Goal: Information Seeking & Learning: Learn about a topic

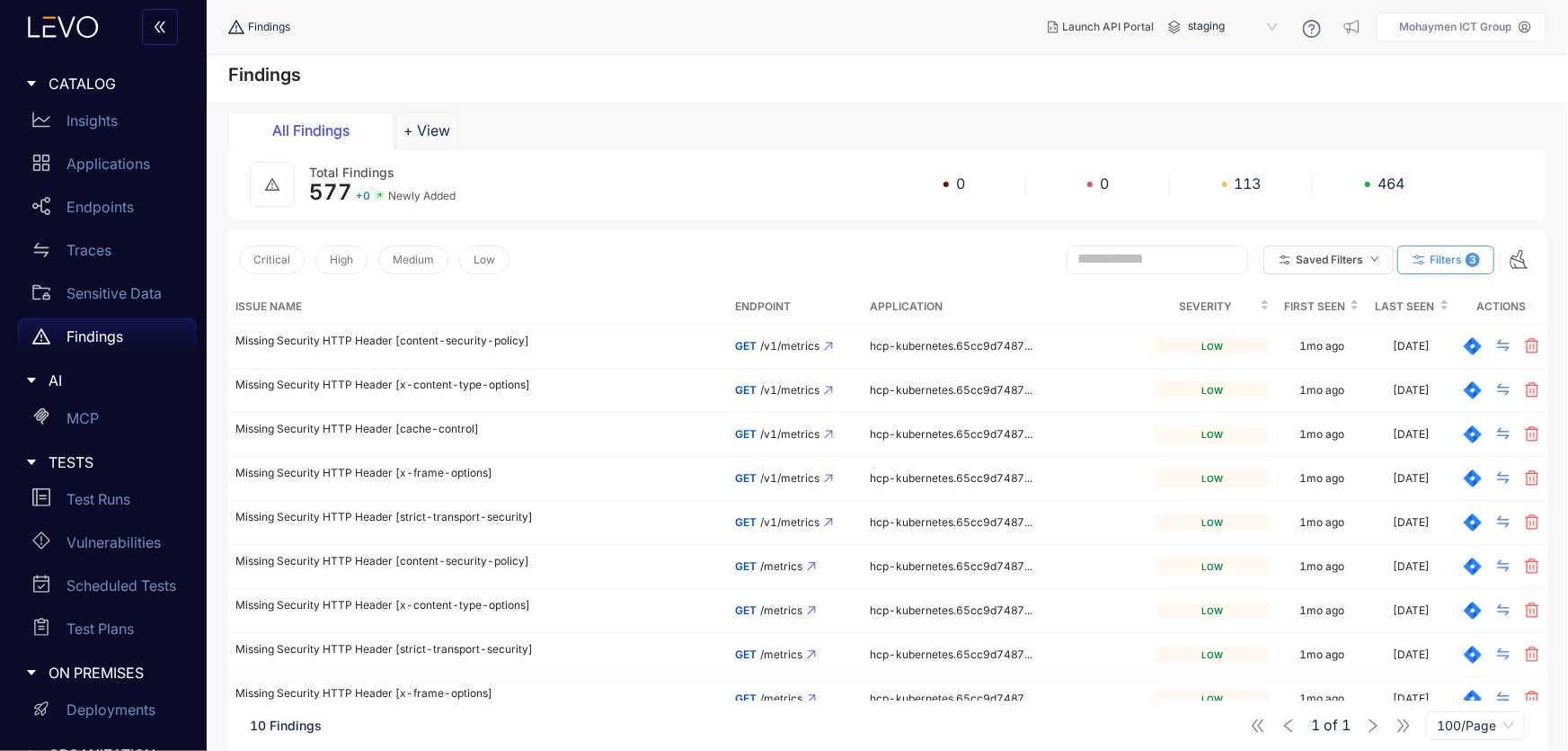
click at [1440, 263] on span "Filters" at bounding box center [1446, 259] width 32 height 12
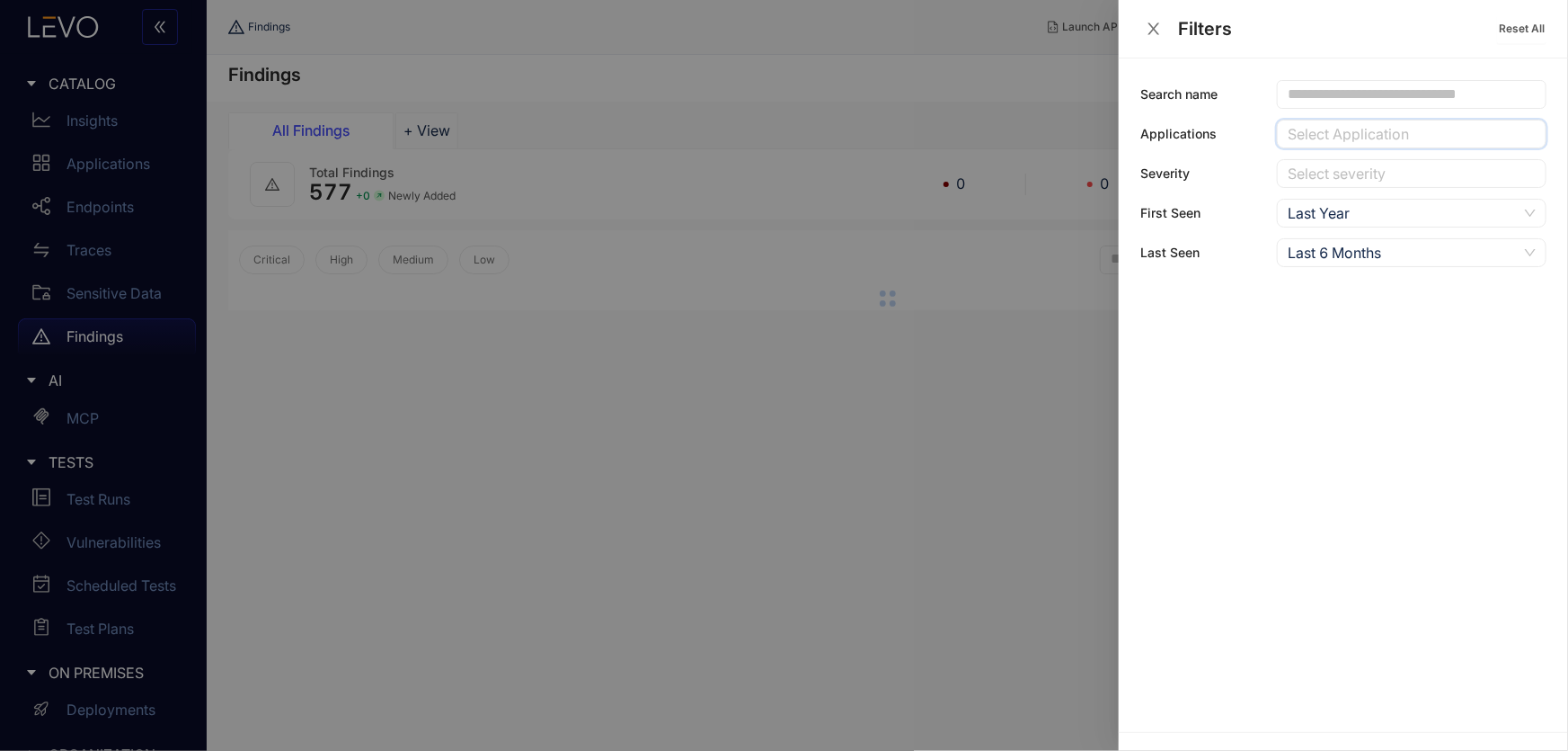
click at [1424, 135] on div at bounding box center [1402, 134] width 239 height 19
click at [1329, 558] on div "[DOMAIN_NAME]" at bounding box center [1412, 568] width 248 height 20
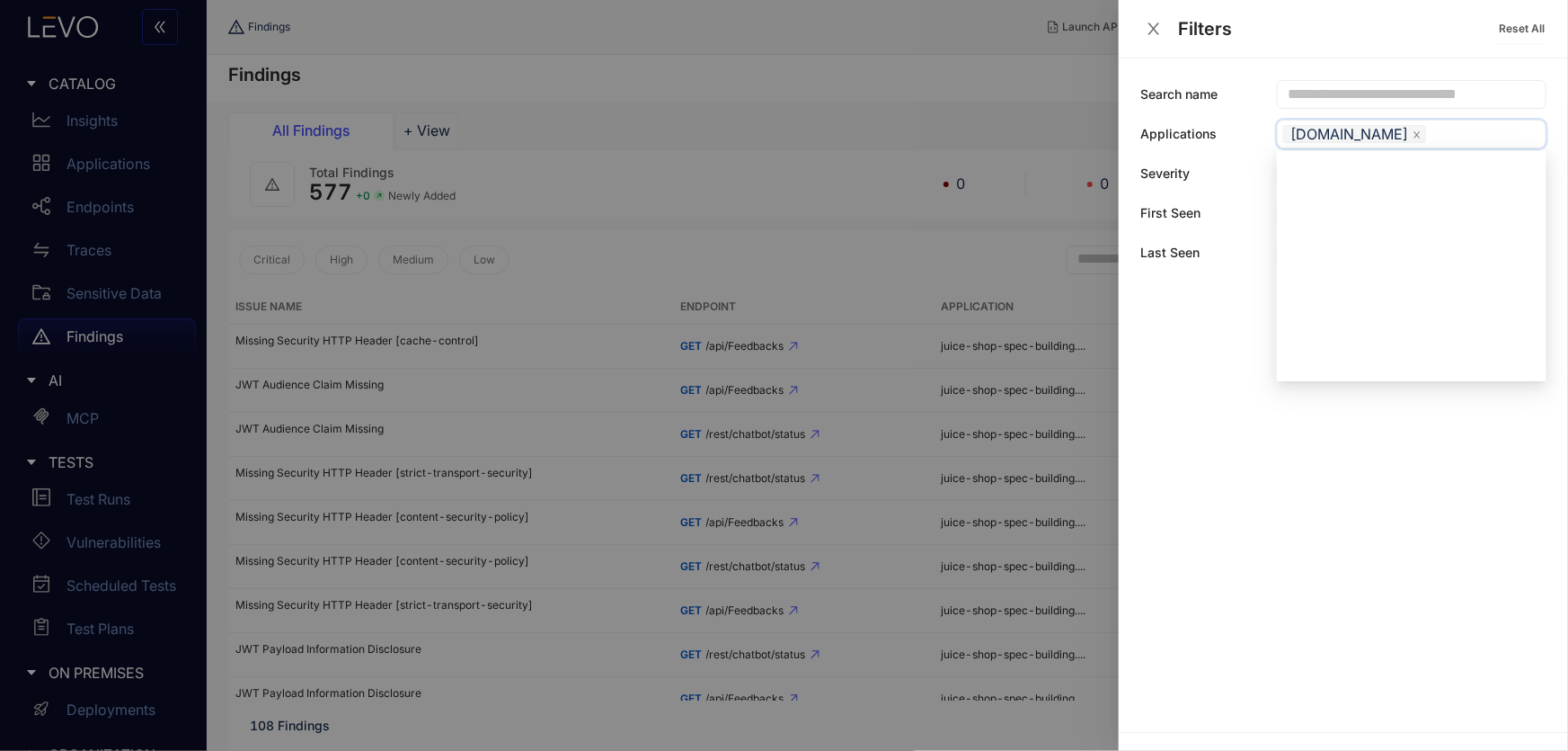
click at [784, 208] on div at bounding box center [784, 376] width 1568 height 751
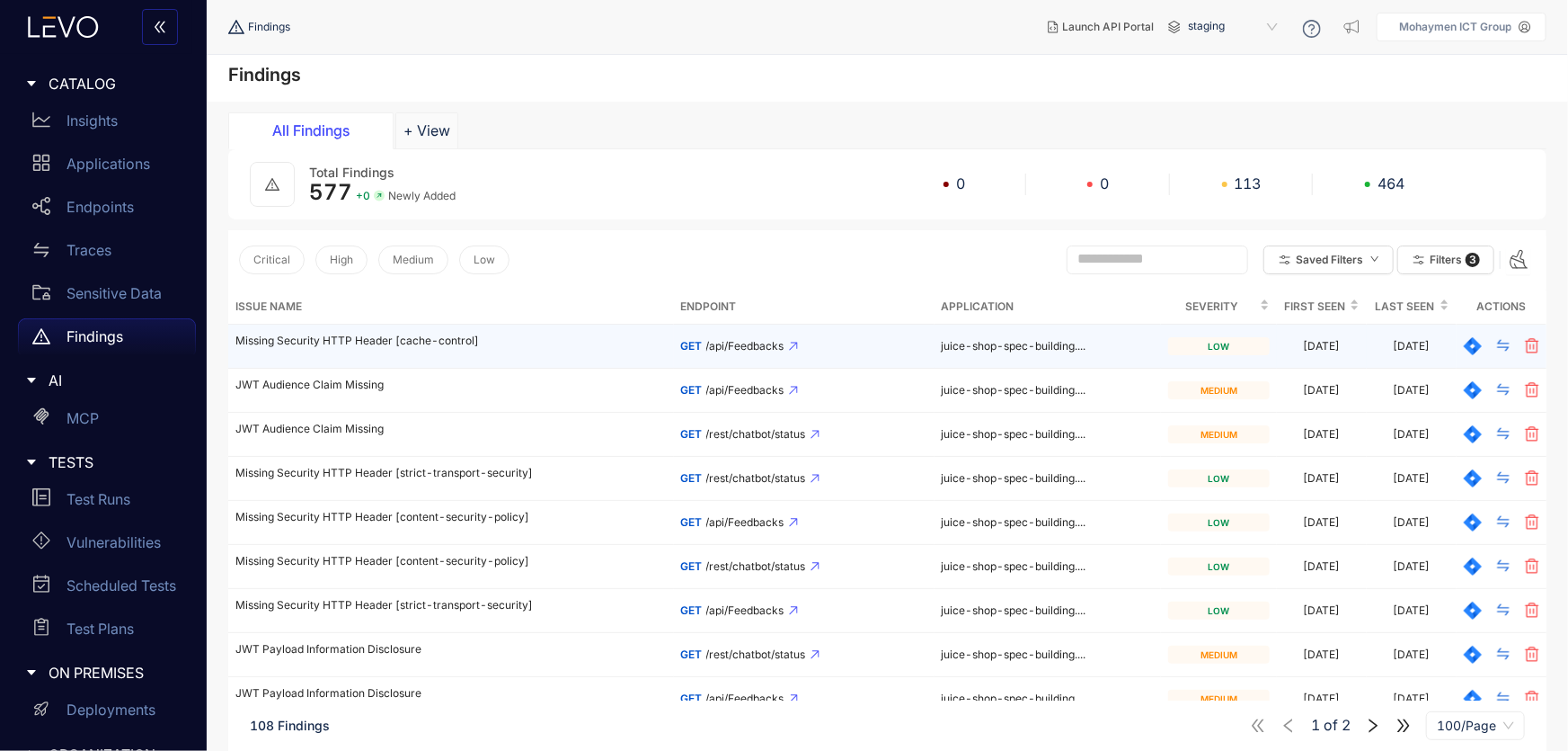
click at [345, 339] on p "Missing Security HTTP Header [cache-control]" at bounding box center [451, 340] width 432 height 12
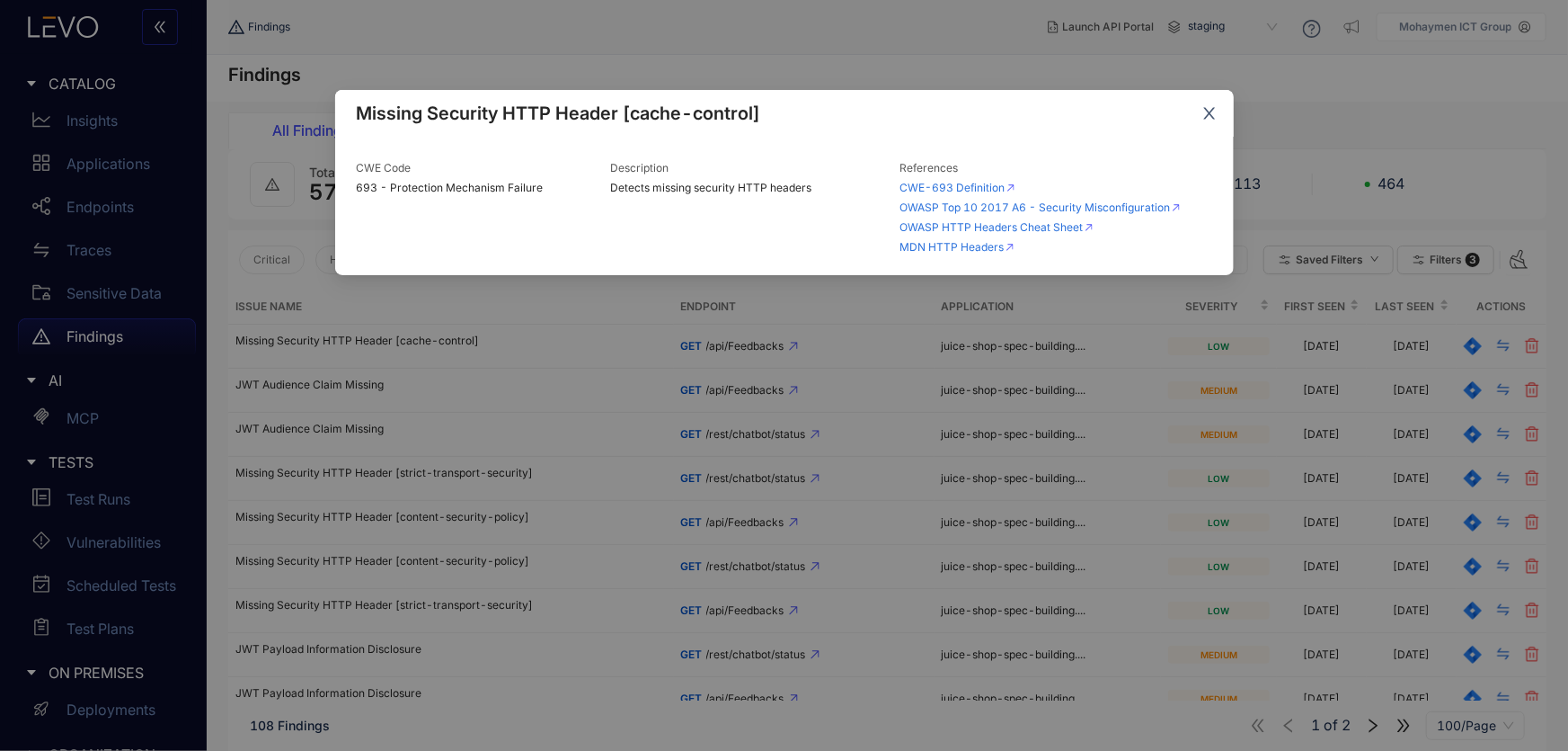
click at [1213, 112] on icon "close" at bounding box center [1209, 112] width 16 height 16
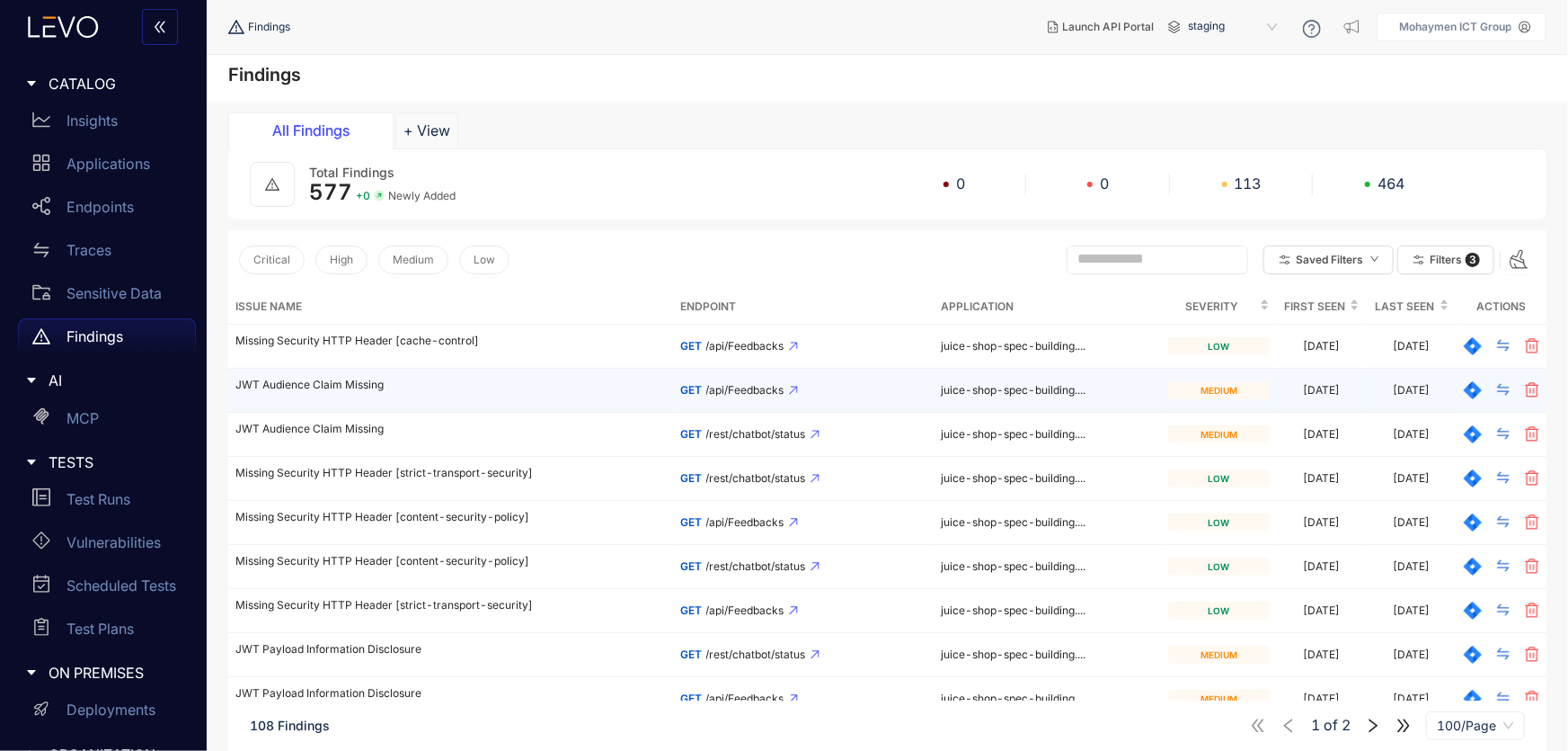
click at [279, 386] on p "JWT Audience Claim Missing" at bounding box center [451, 384] width 432 height 12
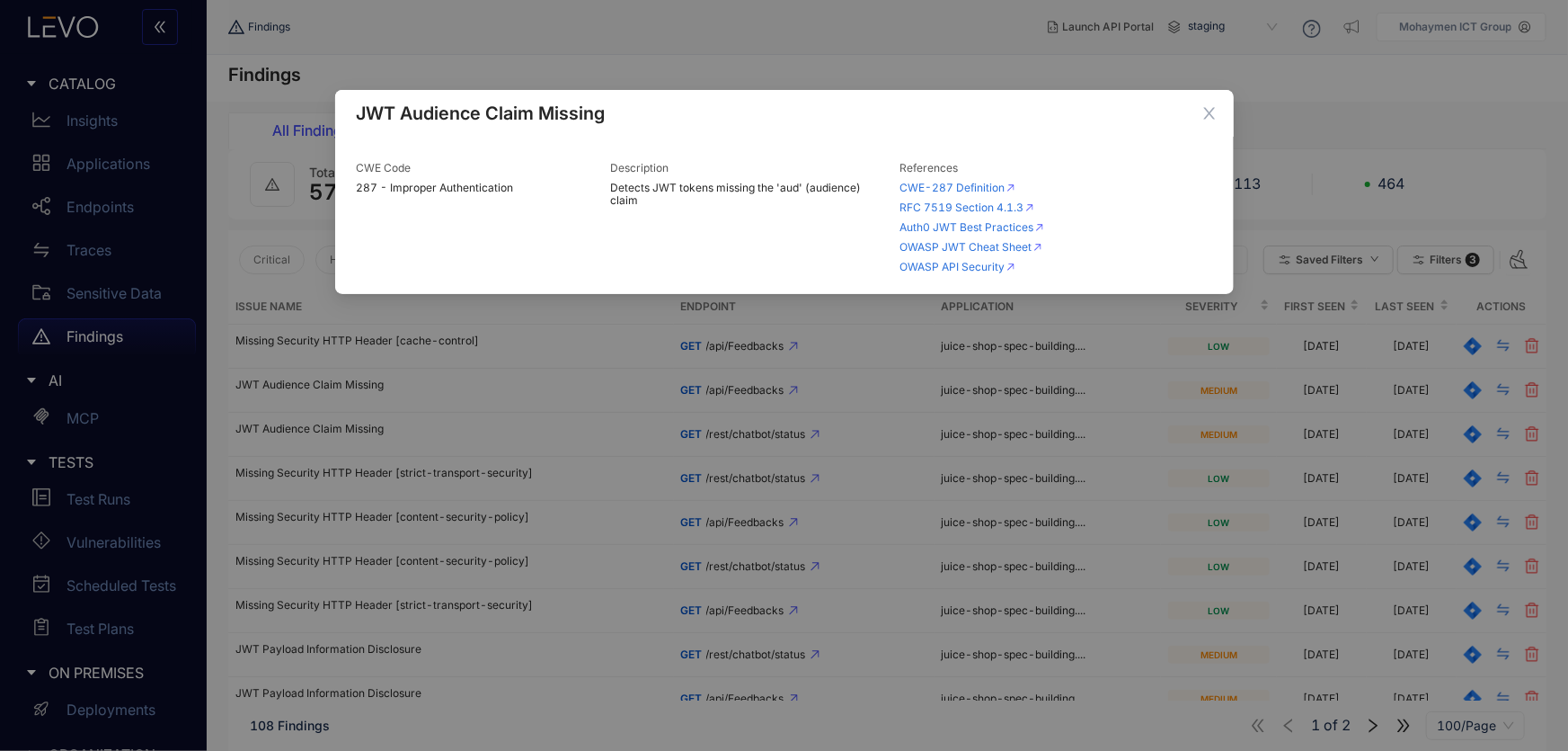
click at [357, 388] on div "JWT Audience Claim Missing CWE Code 287 - Improper Authentication Description D…" at bounding box center [784, 376] width 1568 height 751
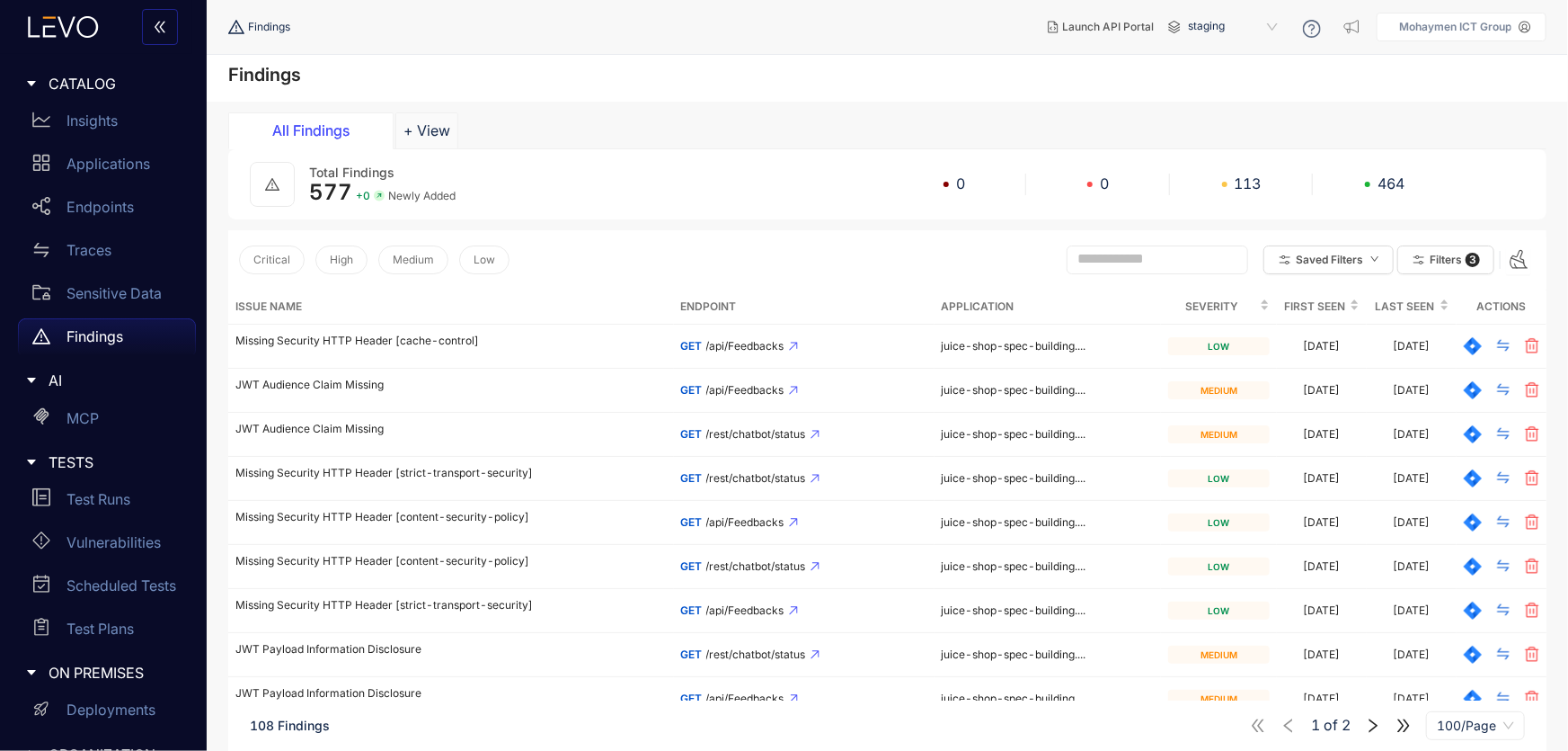
click at [36, 463] on icon "caret-right" at bounding box center [30, 461] width 12 height 12
click at [33, 378] on icon "caret-right" at bounding box center [30, 380] width 9 height 6
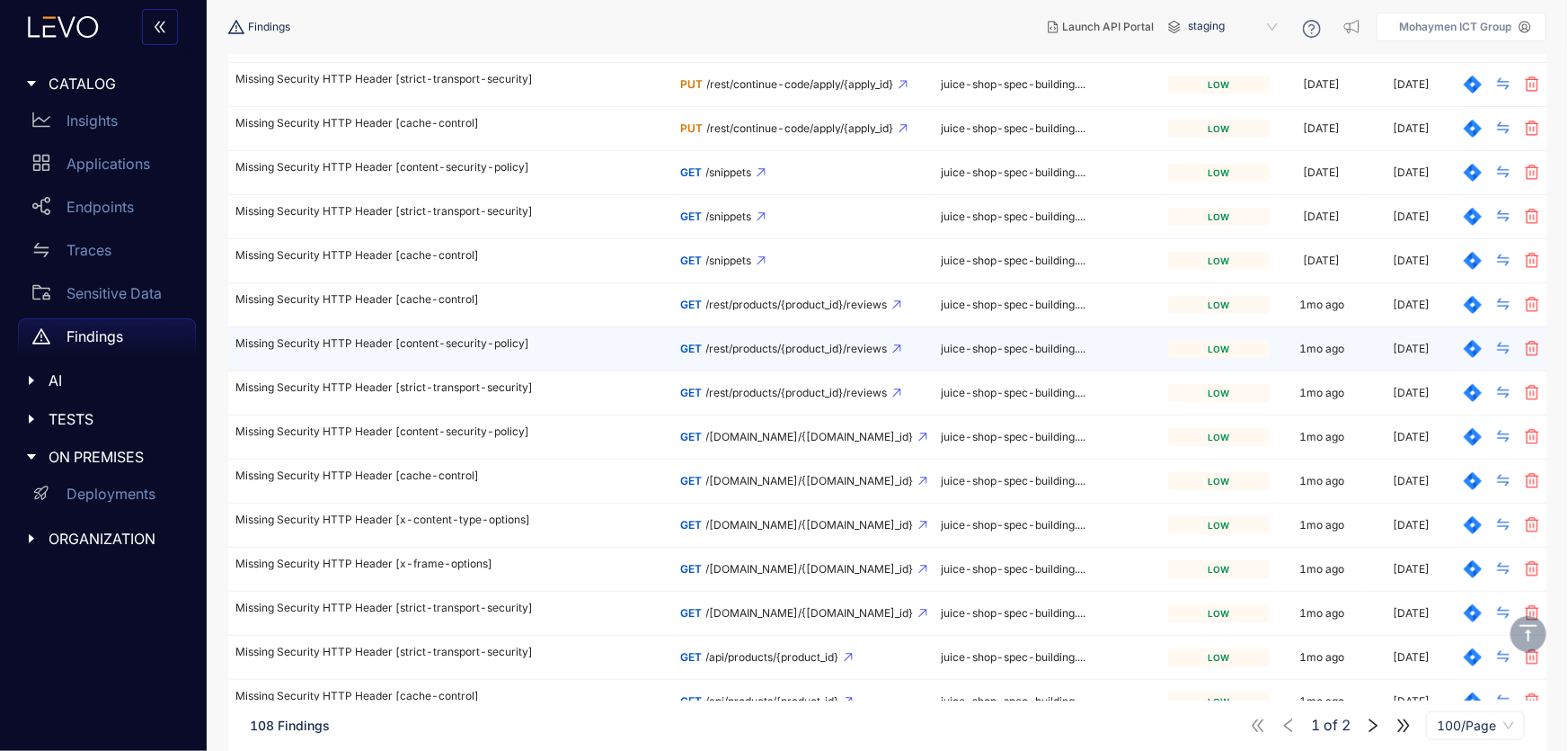
scroll to position [3924, 0]
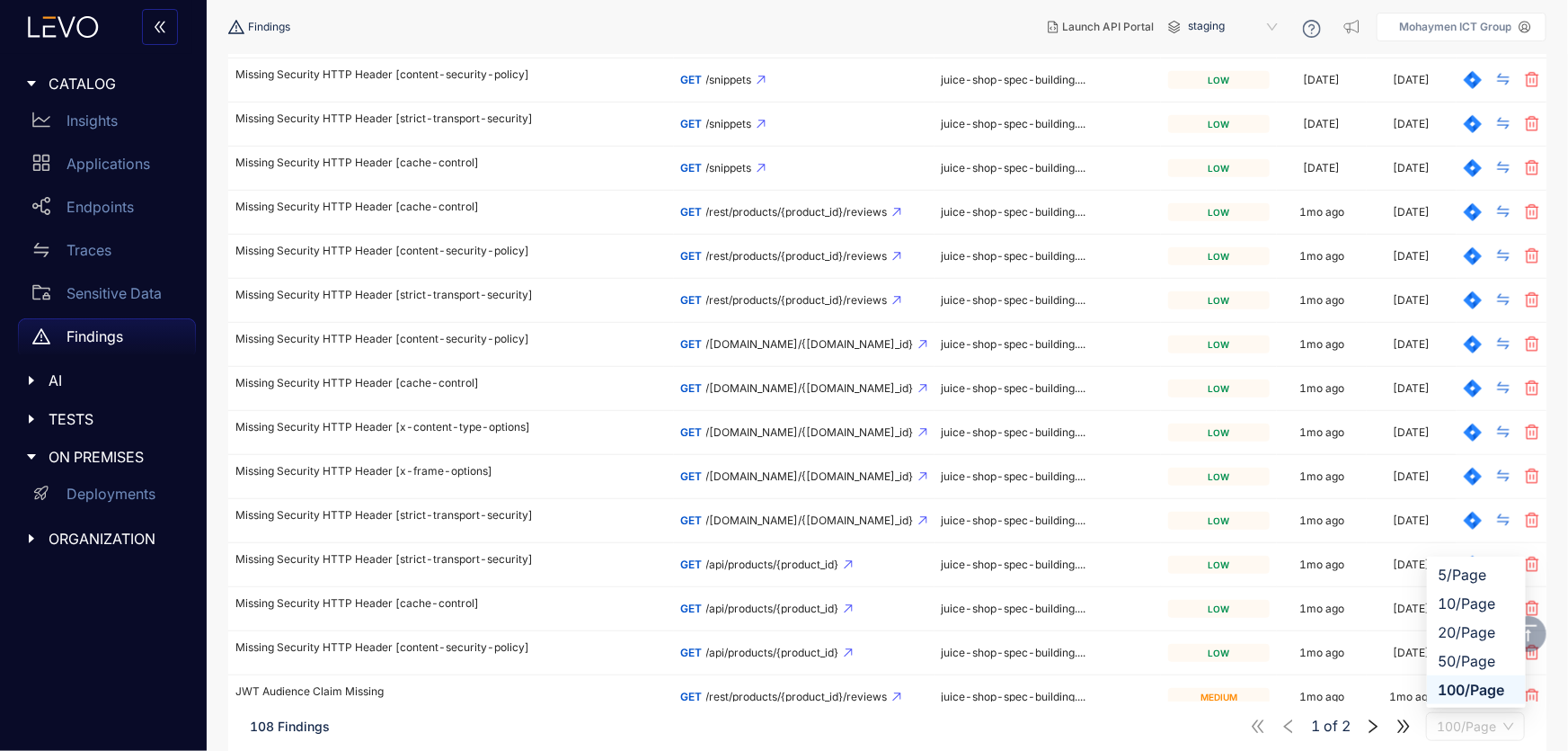
click at [1486, 724] on span "100/Page" at bounding box center [1476, 725] width 77 height 27
click at [1458, 691] on div "100/Page" at bounding box center [1477, 689] width 77 height 20
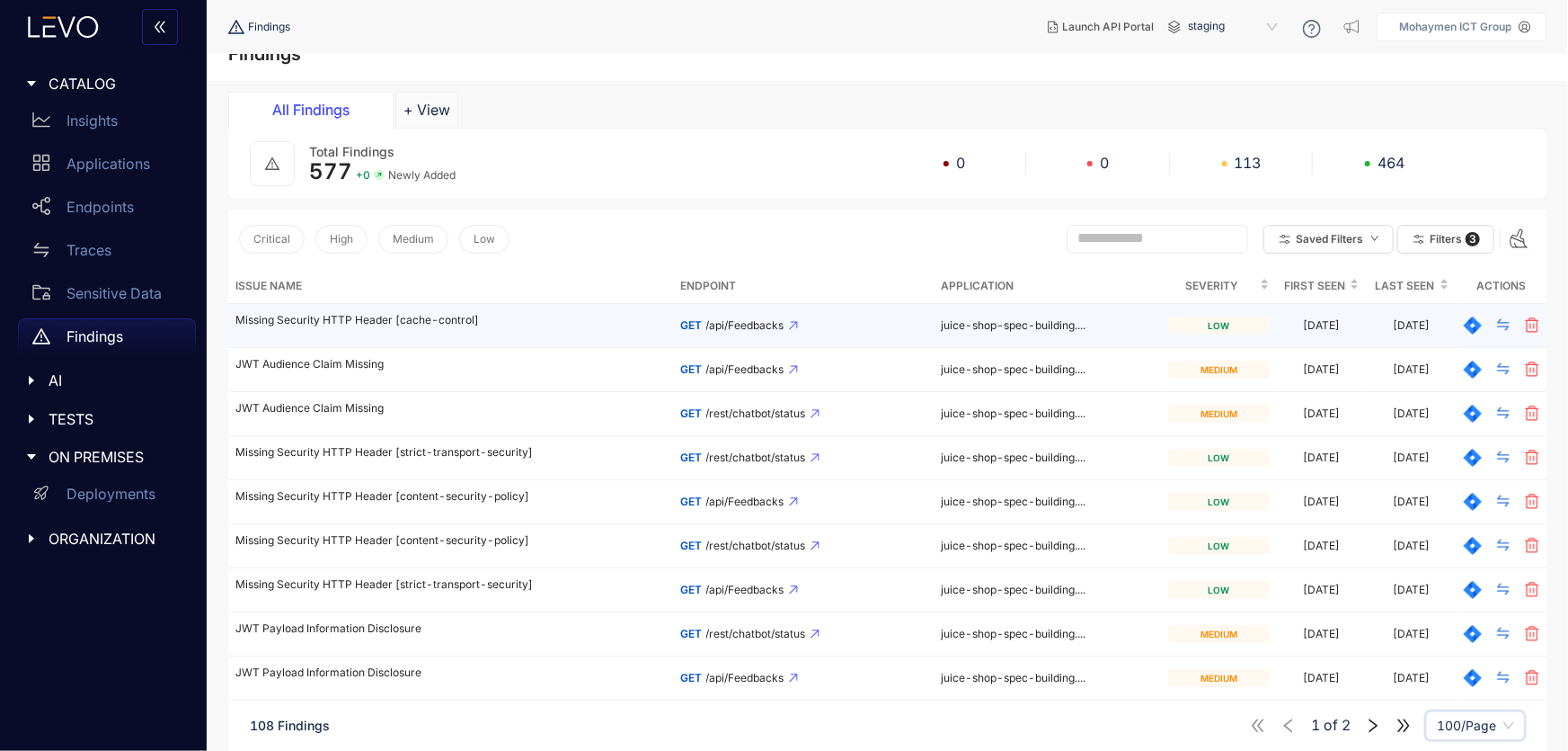
scroll to position [0, 0]
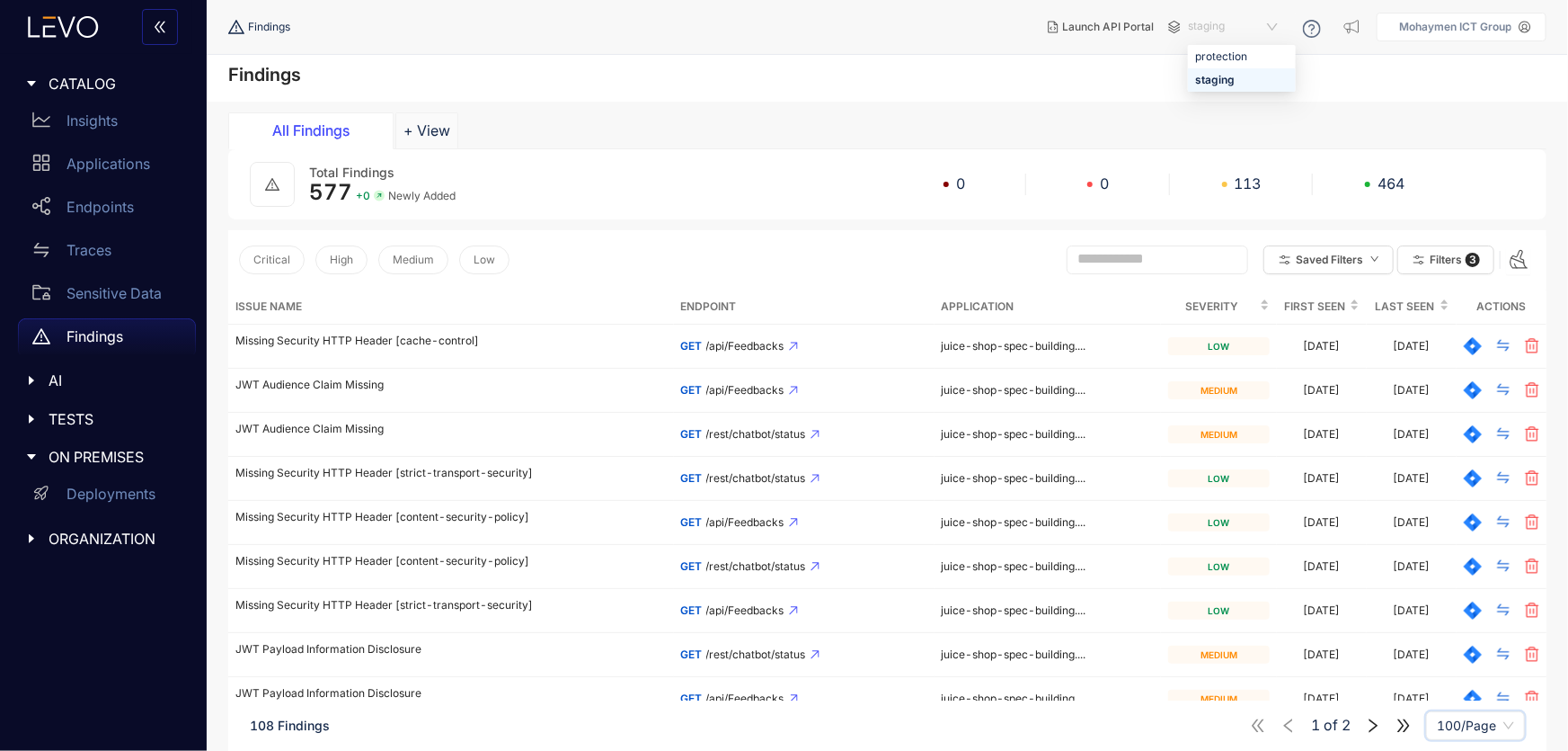
click at [1281, 23] on span "staging" at bounding box center [1235, 27] width 93 height 29
click at [719, 88] on div "Findings" at bounding box center [887, 78] width 1361 height 47
click at [58, 112] on div "Insights" at bounding box center [107, 121] width 178 height 36
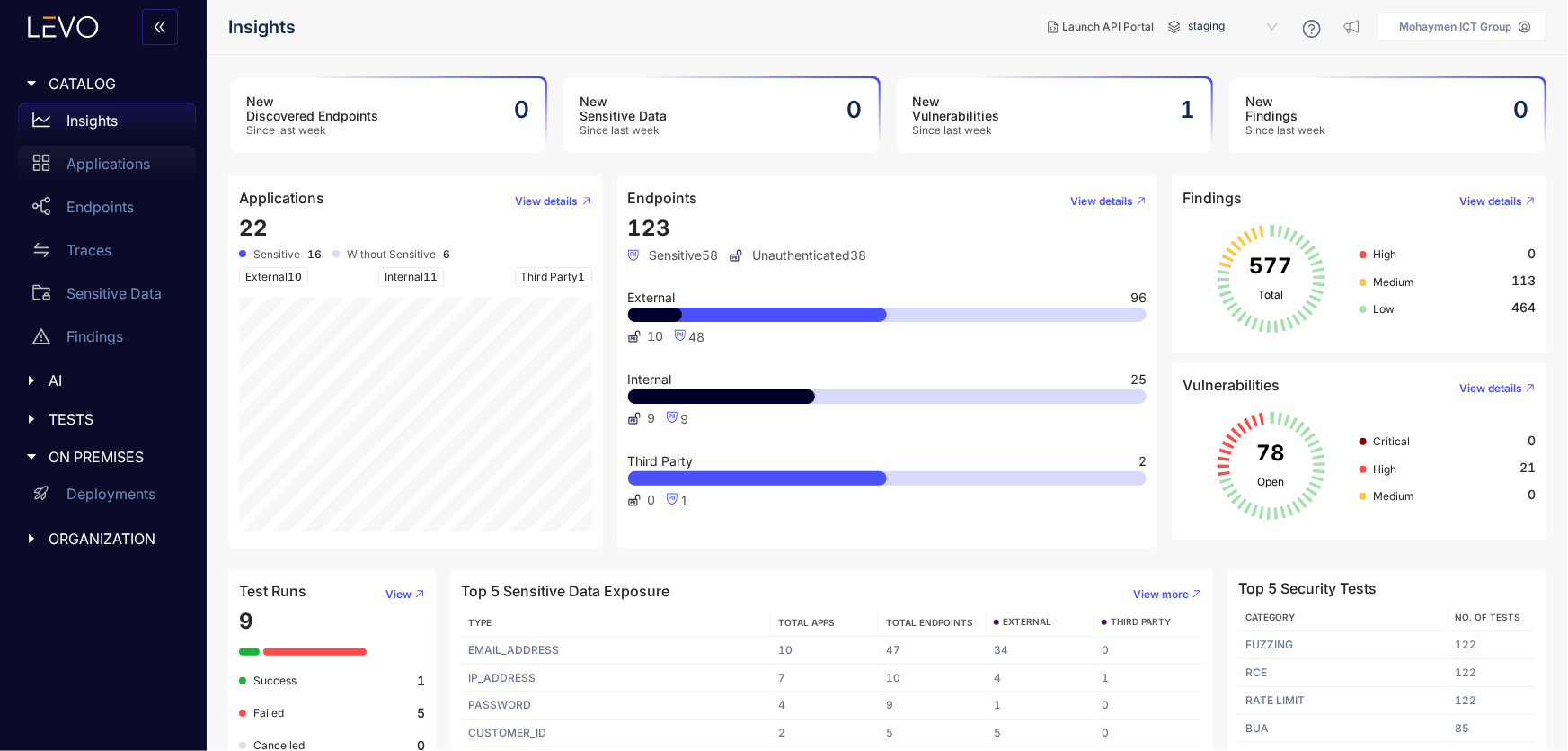
click at [65, 156] on div "Applications" at bounding box center [107, 164] width 178 height 36
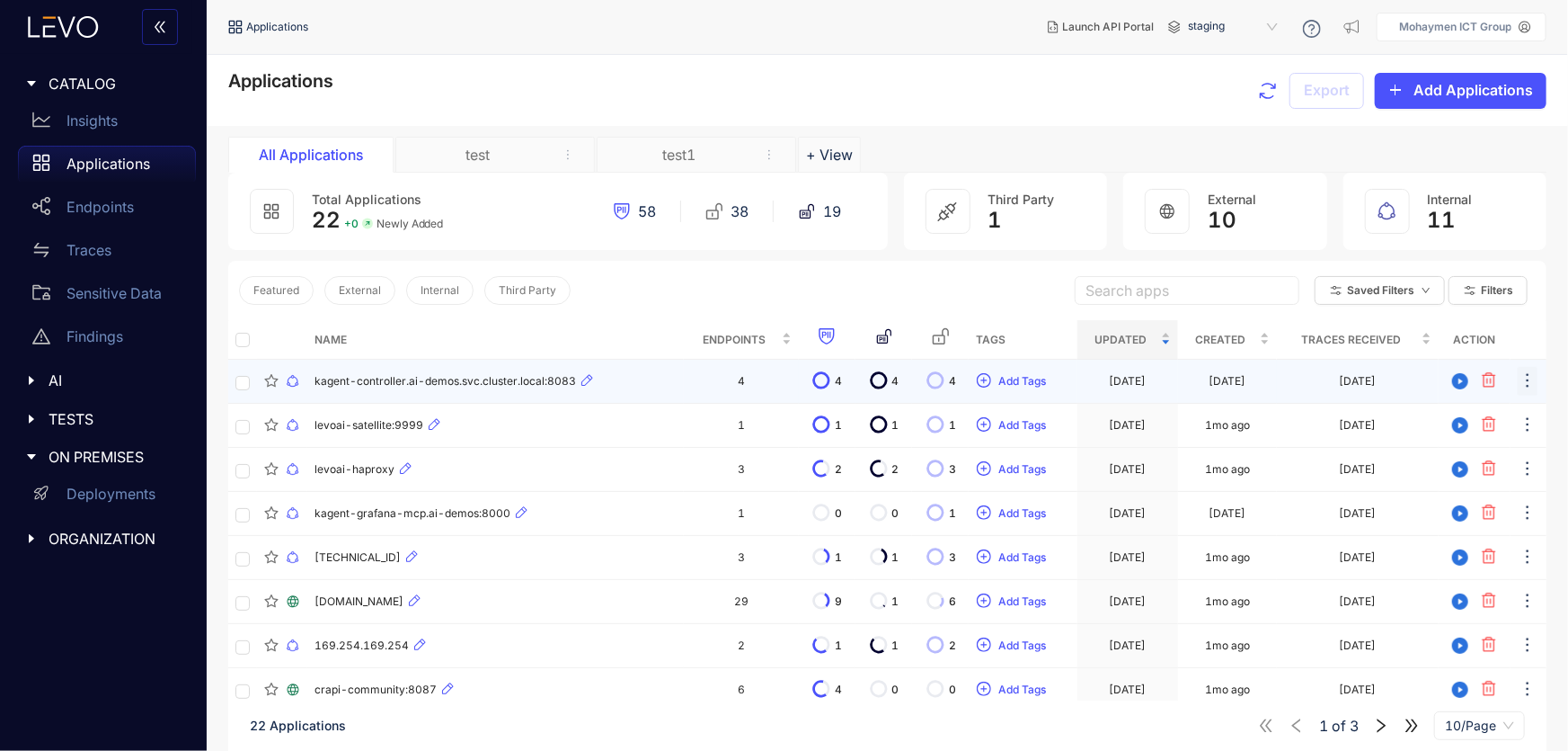
click at [1529, 375] on icon "ellipsis" at bounding box center [1528, 380] width 18 height 18
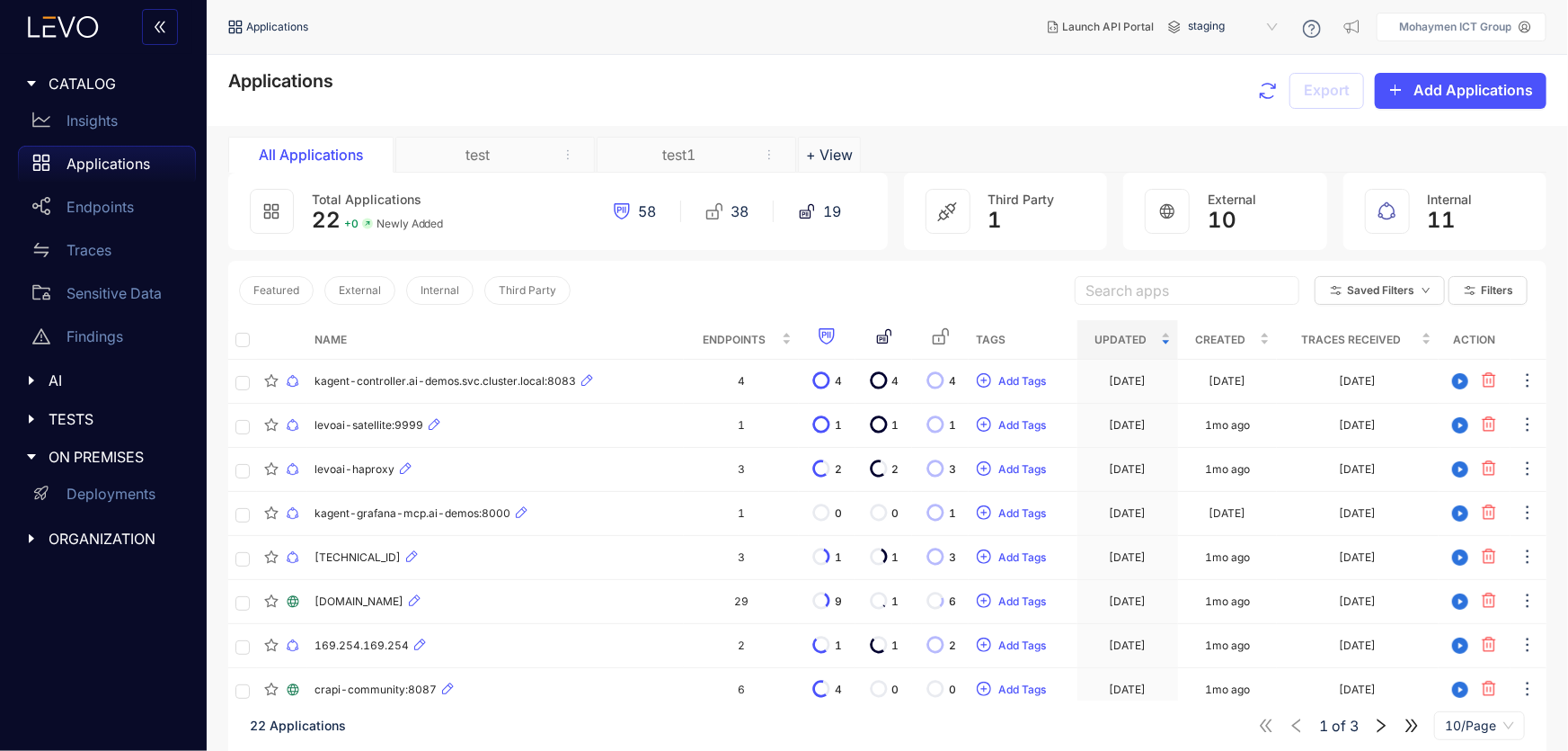
click at [26, 536] on icon "caret-right" at bounding box center [30, 538] width 12 height 12
click at [29, 422] on icon "caret-right" at bounding box center [30, 418] width 12 height 12
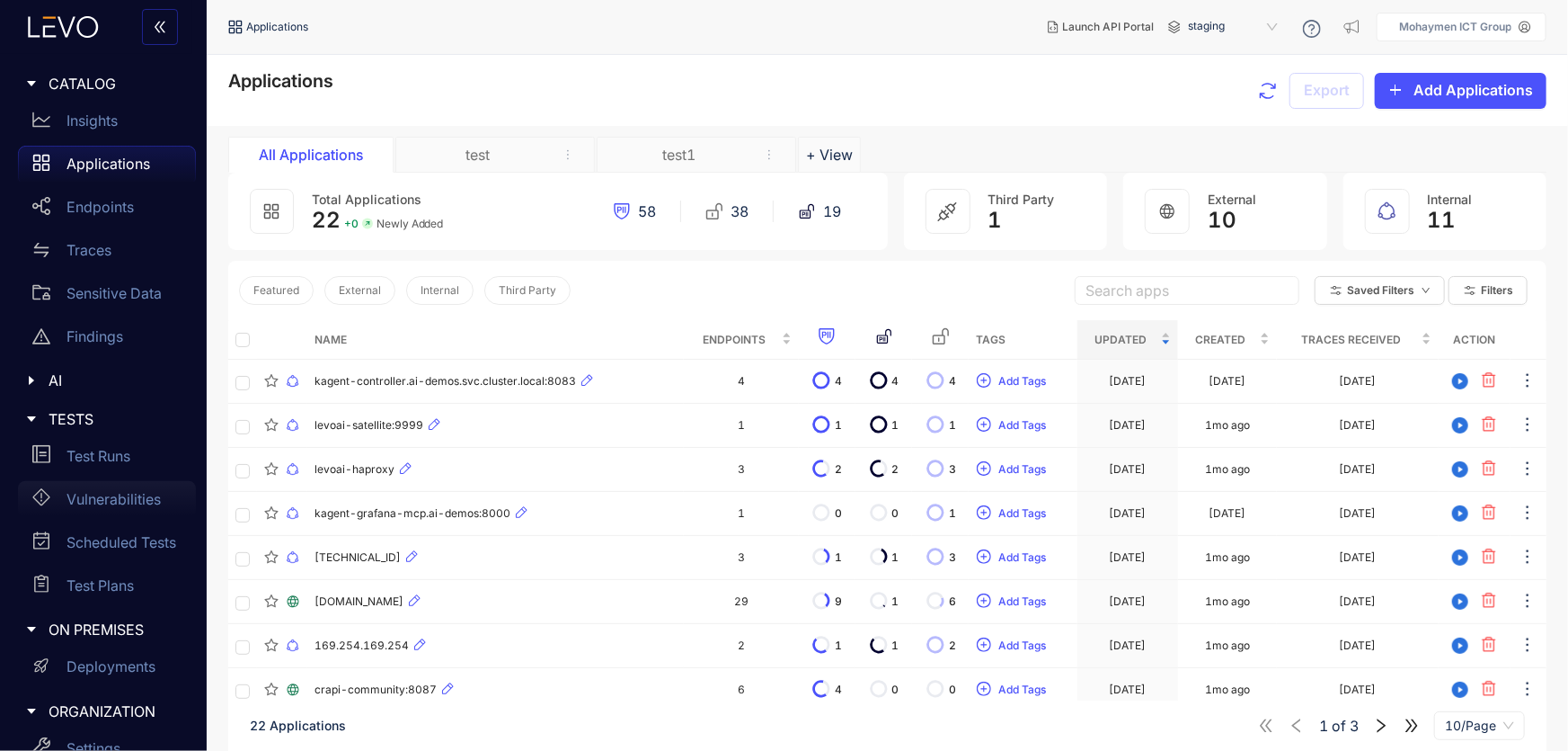
click at [90, 495] on p "Vulnerabilities" at bounding box center [113, 498] width 94 height 16
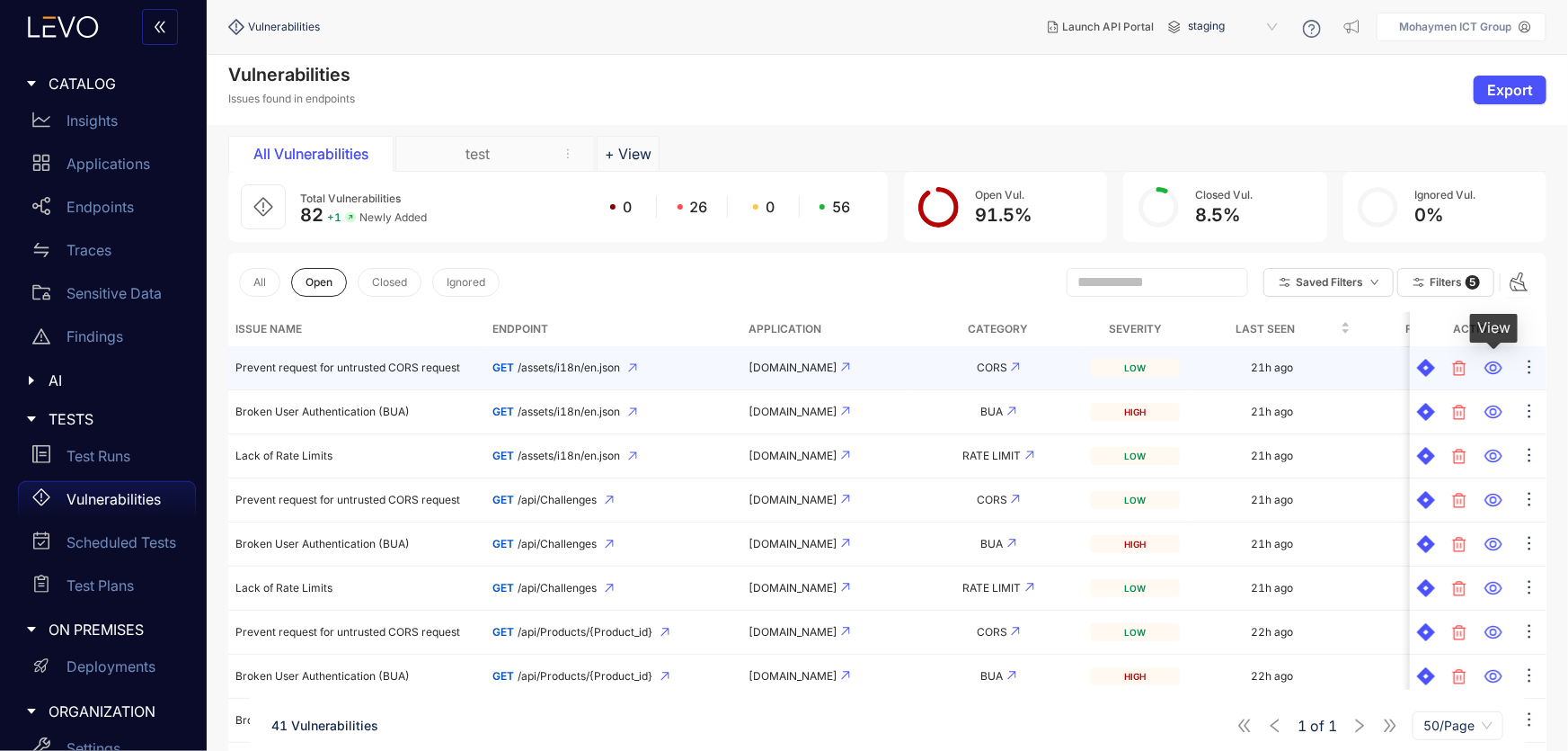
click at [1491, 366] on icon at bounding box center [1494, 368] width 17 height 13
click at [1420, 367] on icon at bounding box center [1426, 367] width 18 height 18
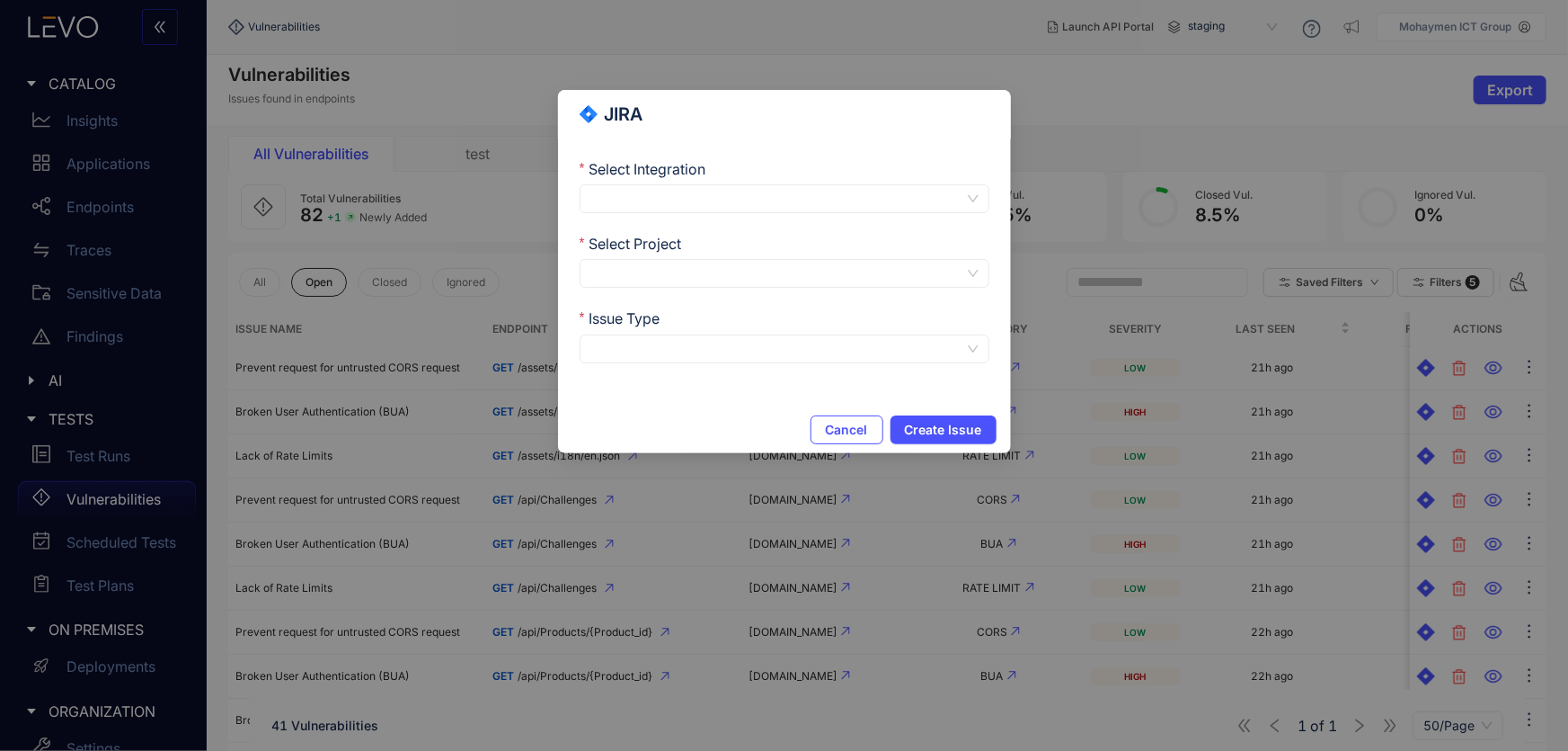
click at [926, 196] on input "Select Integration" at bounding box center [777, 198] width 374 height 27
click at [928, 194] on input "Select Integration" at bounding box center [777, 198] width 374 height 27
click at [637, 274] on input "Select Project" at bounding box center [777, 274] width 374 height 27
click at [637, 273] on input "Select Project" at bounding box center [777, 274] width 374 height 27
click at [663, 343] on input "Issue Type" at bounding box center [777, 349] width 374 height 27
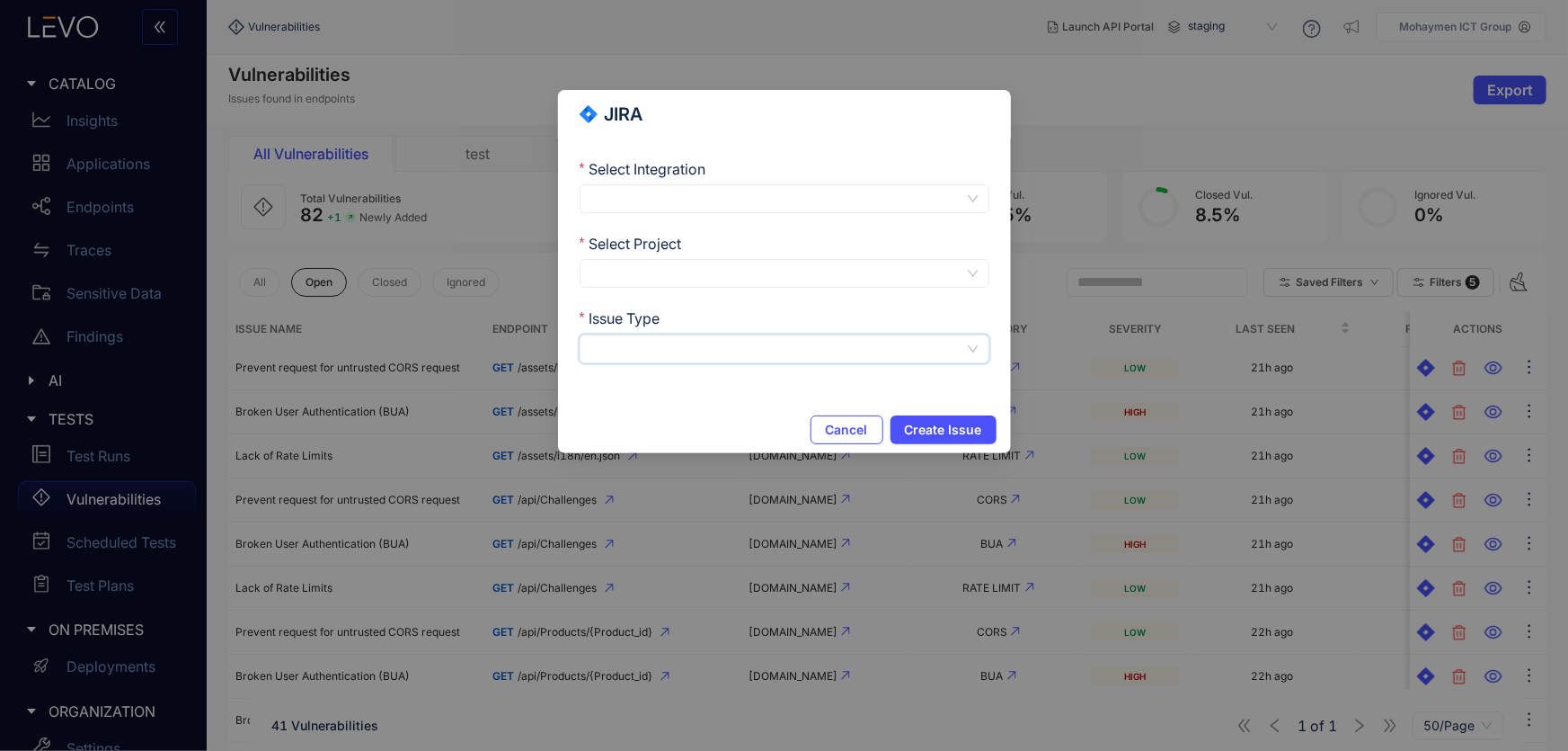
click at [663, 343] on input "Issue Type" at bounding box center [777, 349] width 374 height 27
click at [819, 427] on button "Cancel" at bounding box center [847, 430] width 72 height 29
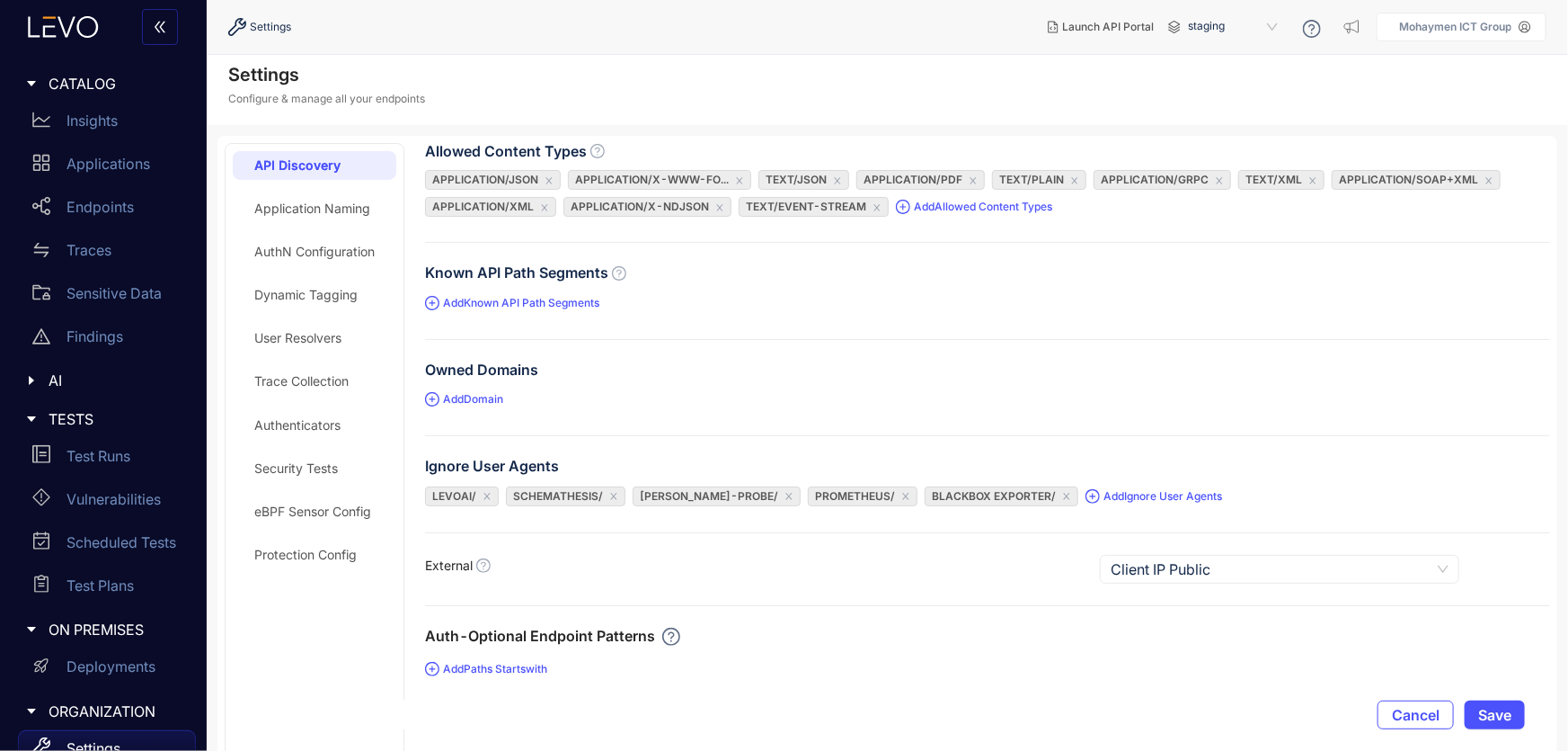
click at [63, 77] on span "CATALOG" at bounding box center [115, 83] width 133 height 16
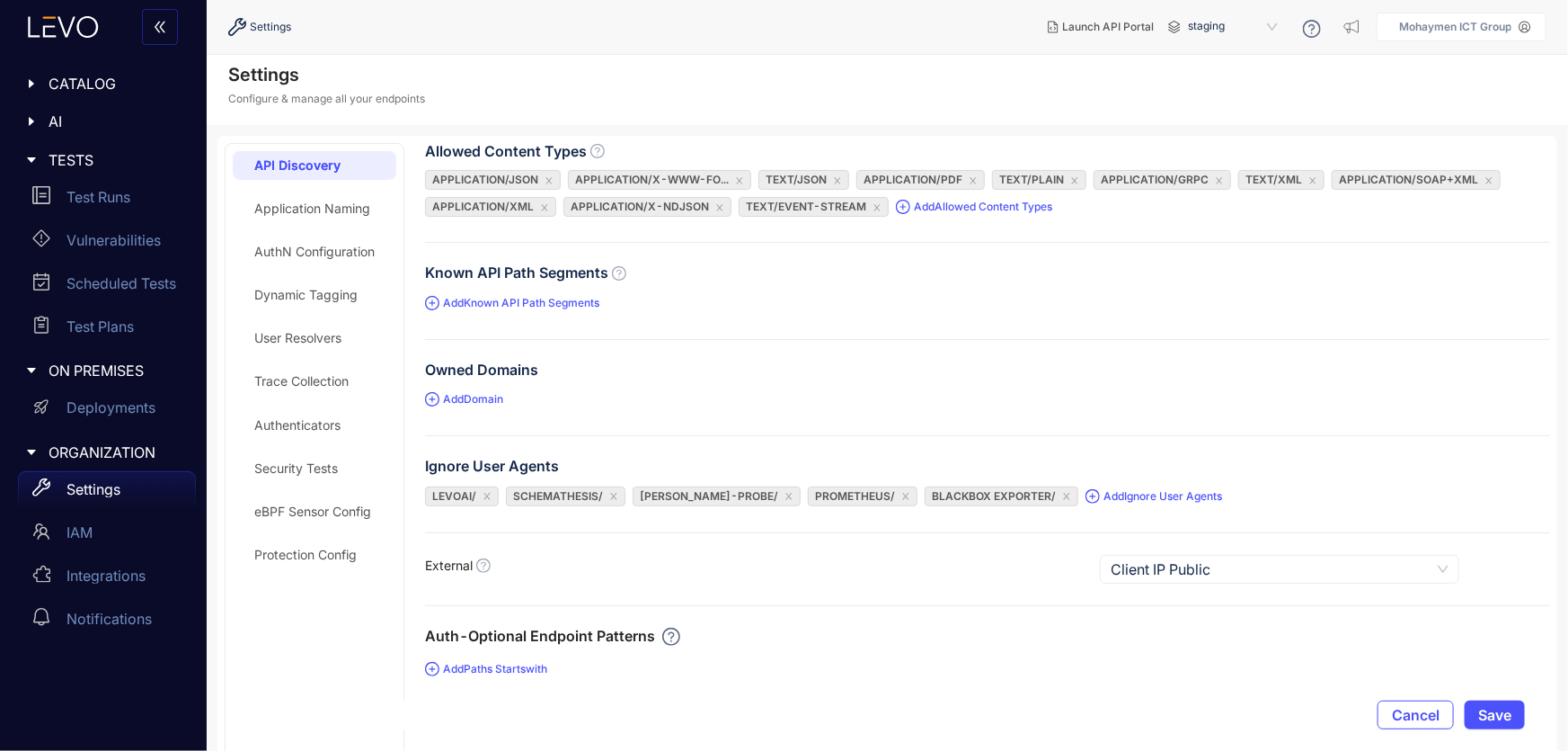
click at [60, 32] on icon at bounding box center [63, 27] width 98 height 22
click at [1271, 24] on span "staging" at bounding box center [1235, 27] width 93 height 29
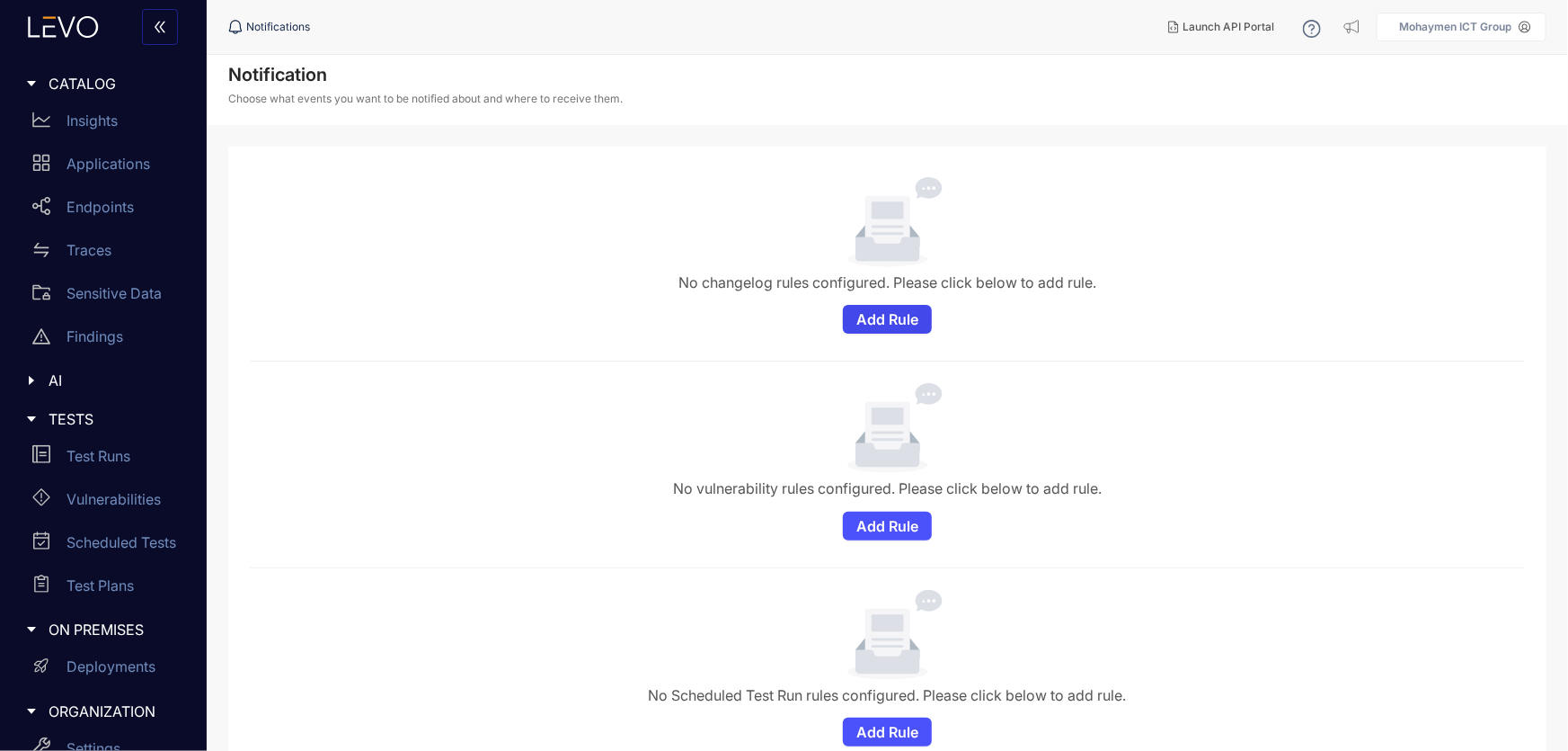
click at [905, 311] on span "Add Rule" at bounding box center [887, 318] width 62 height 16
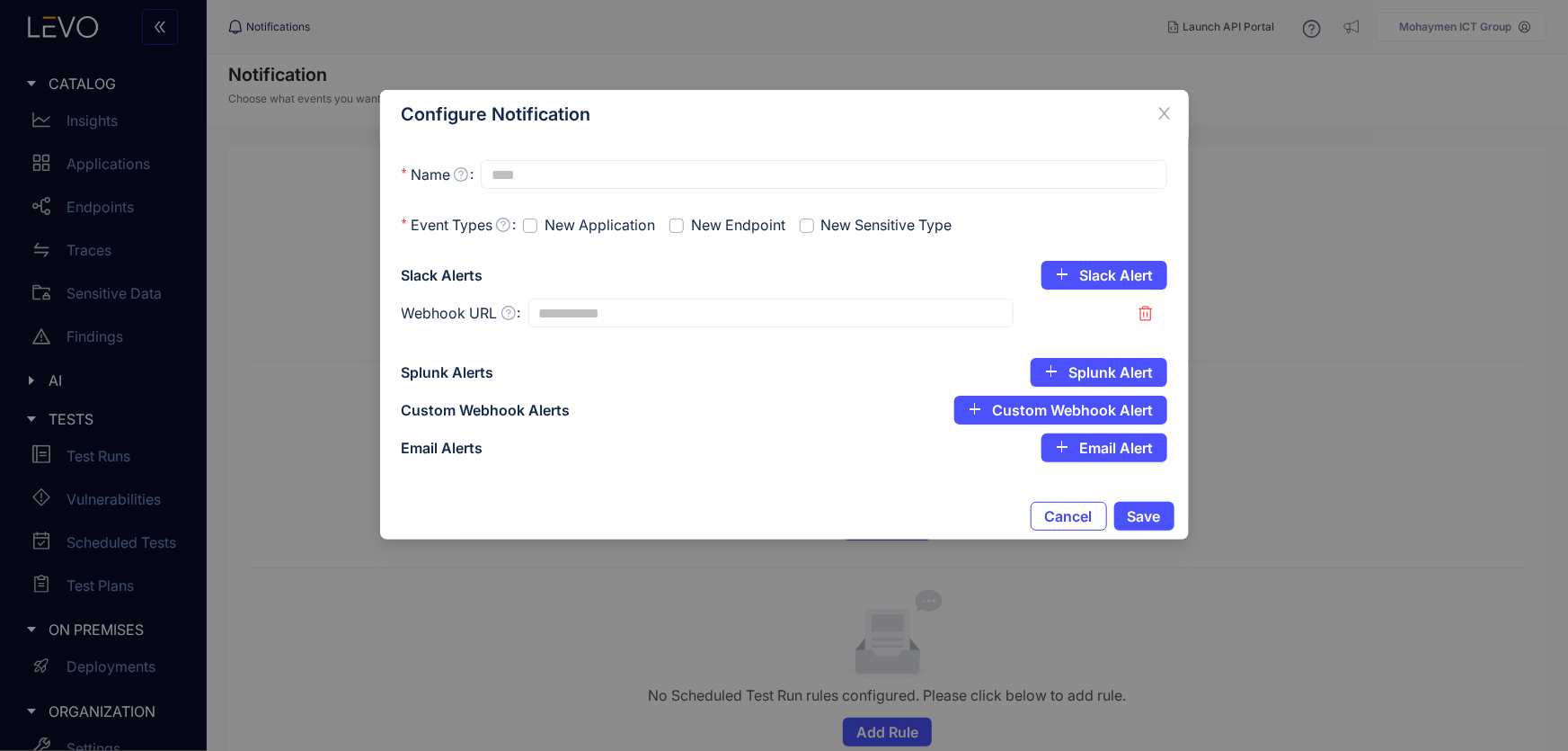
click at [1061, 512] on span "Cancel" at bounding box center [1069, 516] width 48 height 16
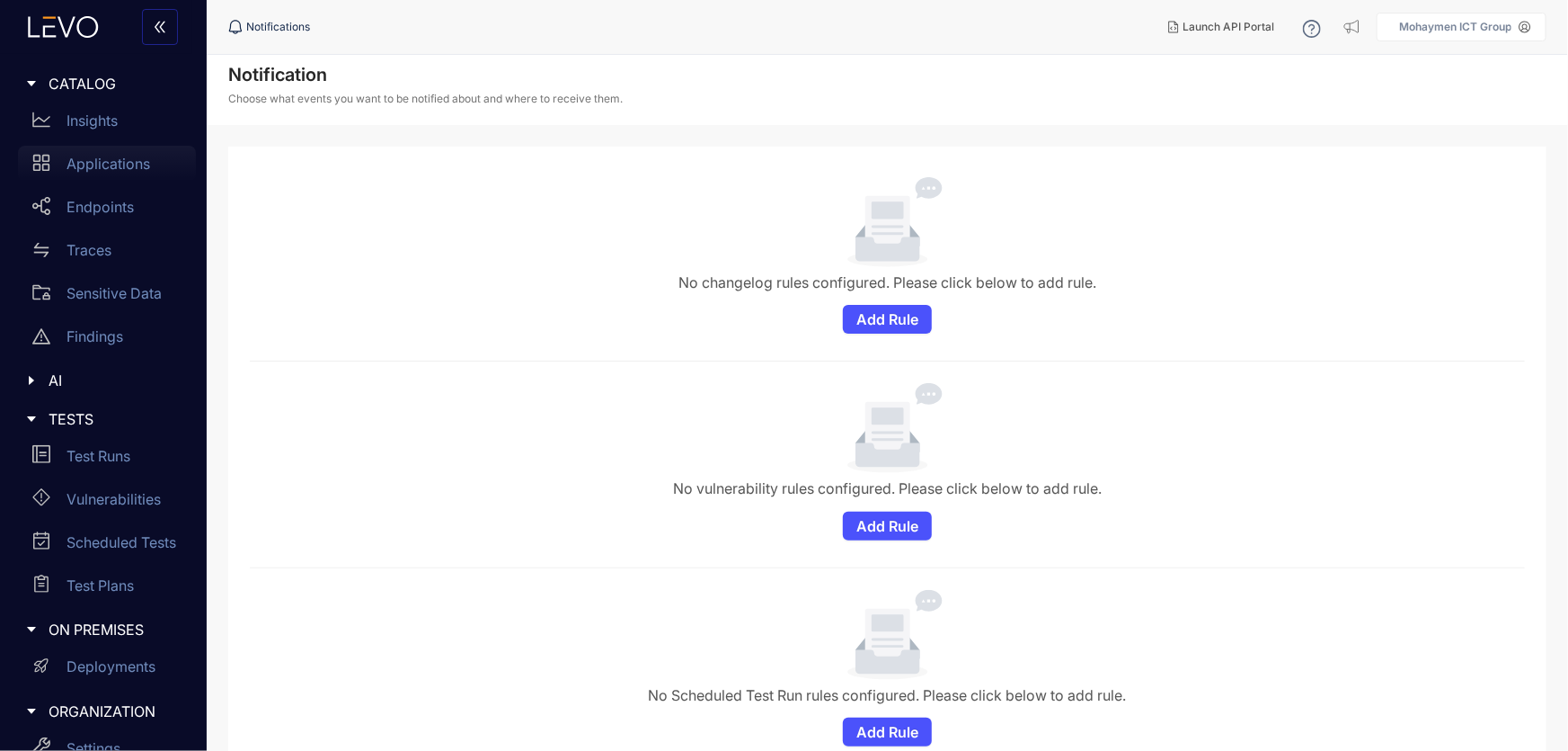
click at [109, 173] on div "Applications" at bounding box center [107, 164] width 178 height 36
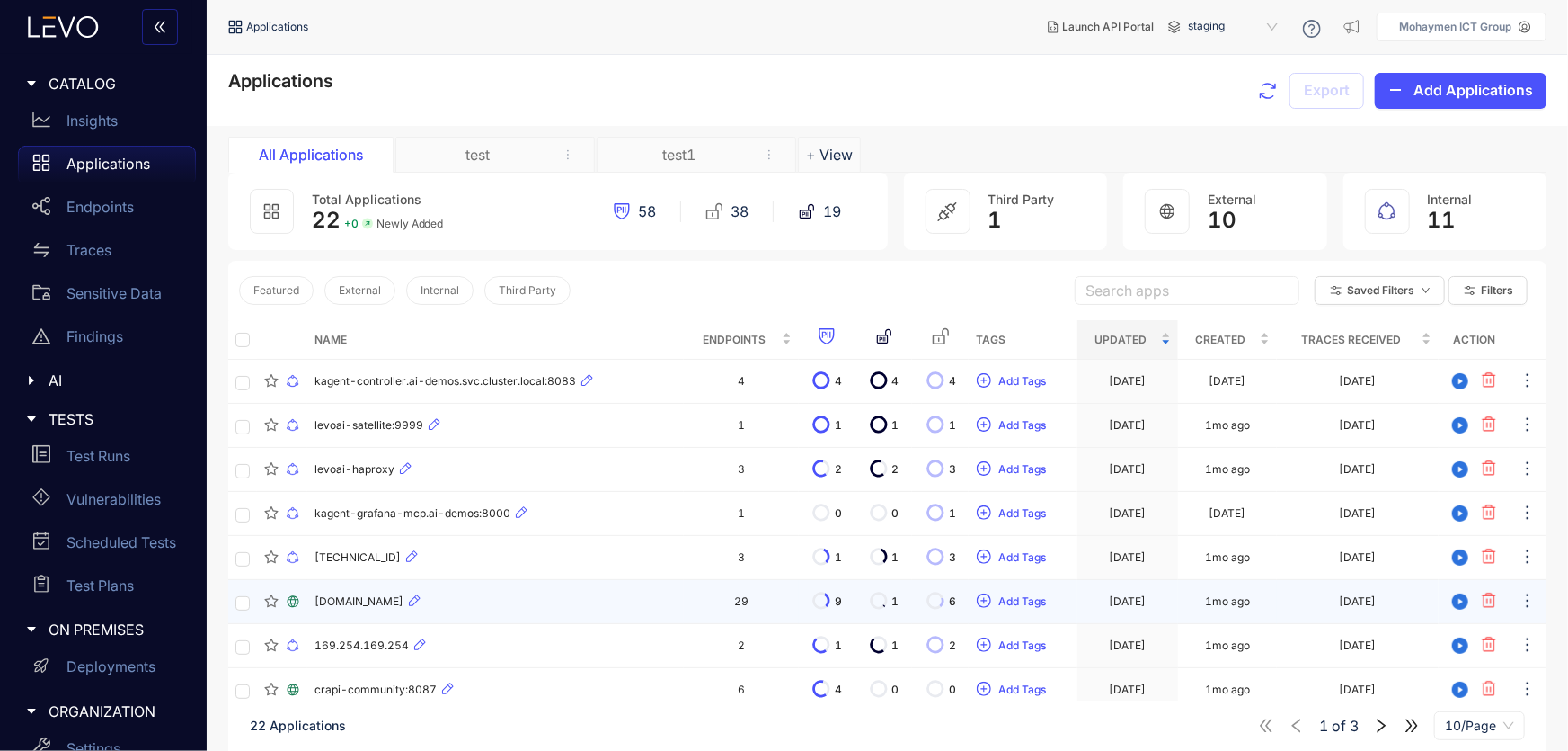
click at [404, 602] on span "[DOMAIN_NAME]" at bounding box center [358, 601] width 89 height 12
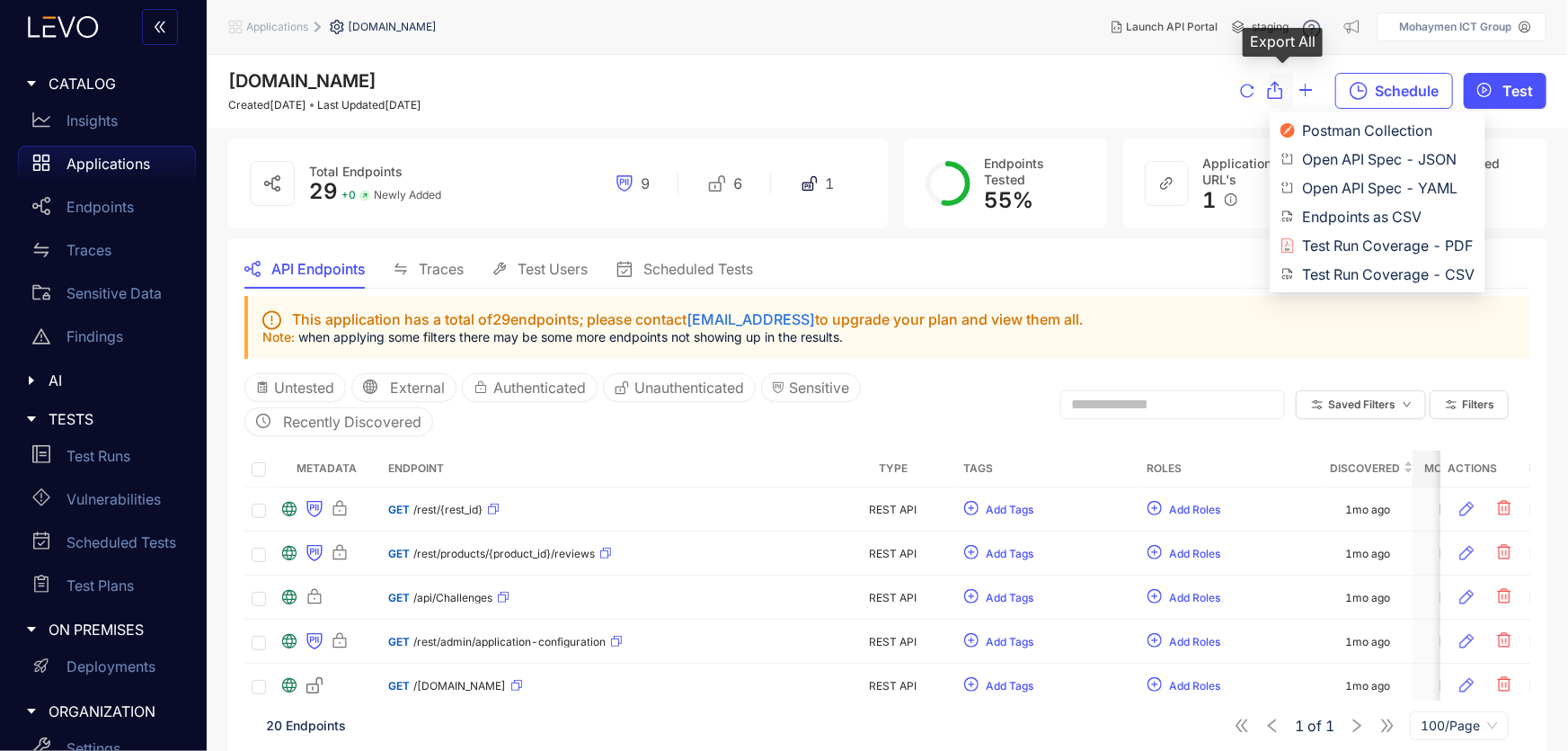
click at [1270, 88] on icon "button" at bounding box center [1276, 90] width 36 height 18
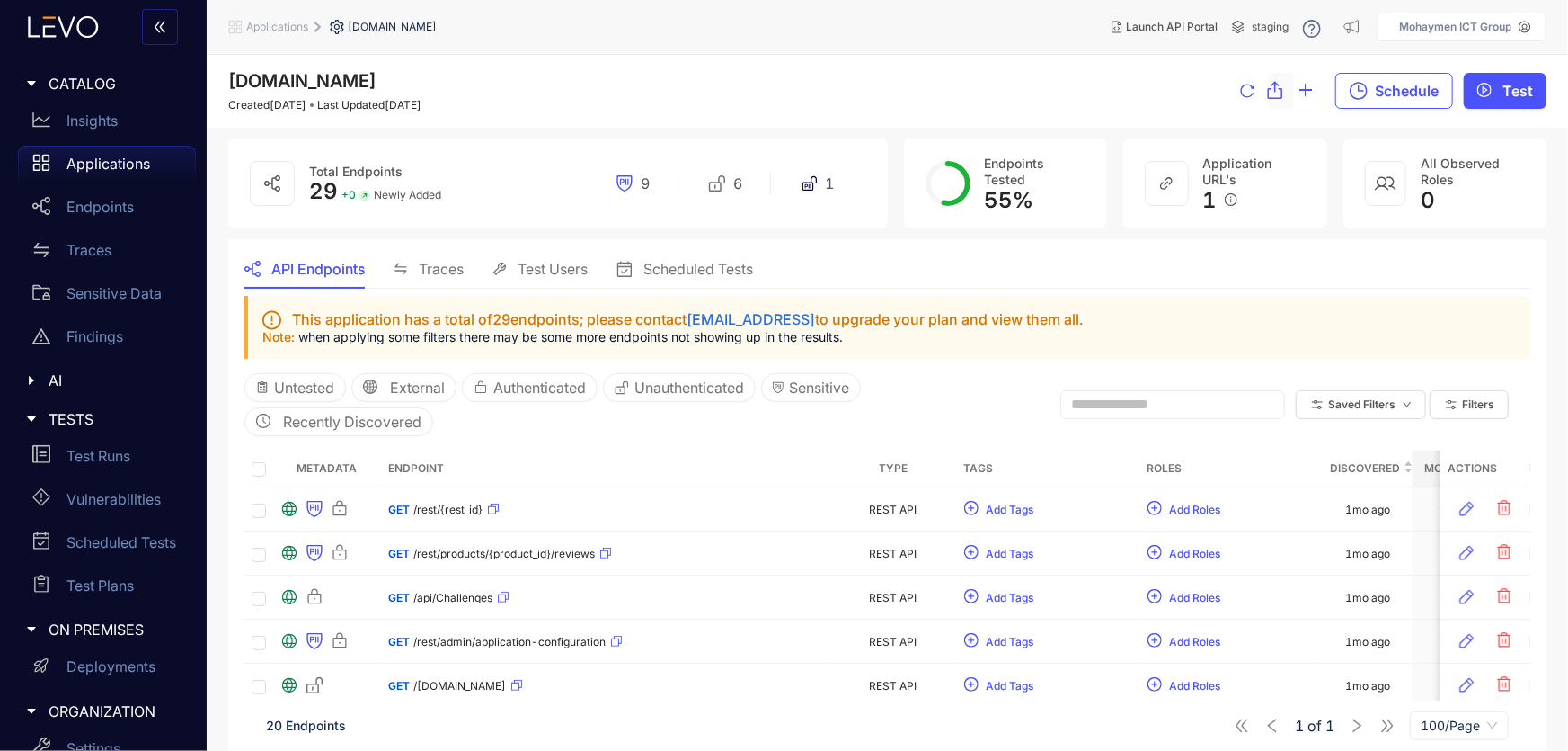
click at [1277, 88] on icon "button" at bounding box center [1276, 90] width 15 height 18
click at [85, 506] on p "Vulnerabilities" at bounding box center [113, 498] width 94 height 16
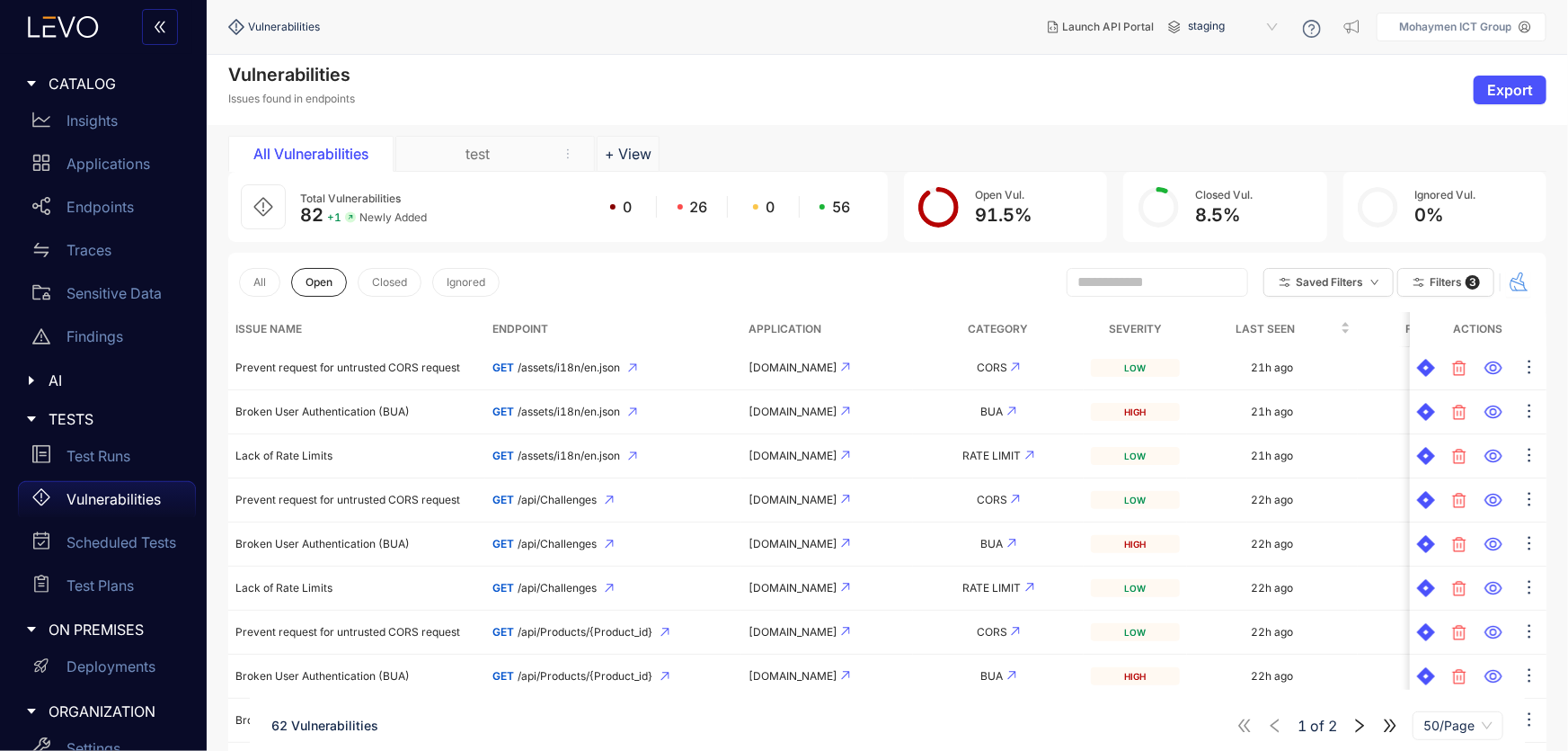
click at [1518, 274] on icon "button" at bounding box center [1518, 282] width 22 height 22
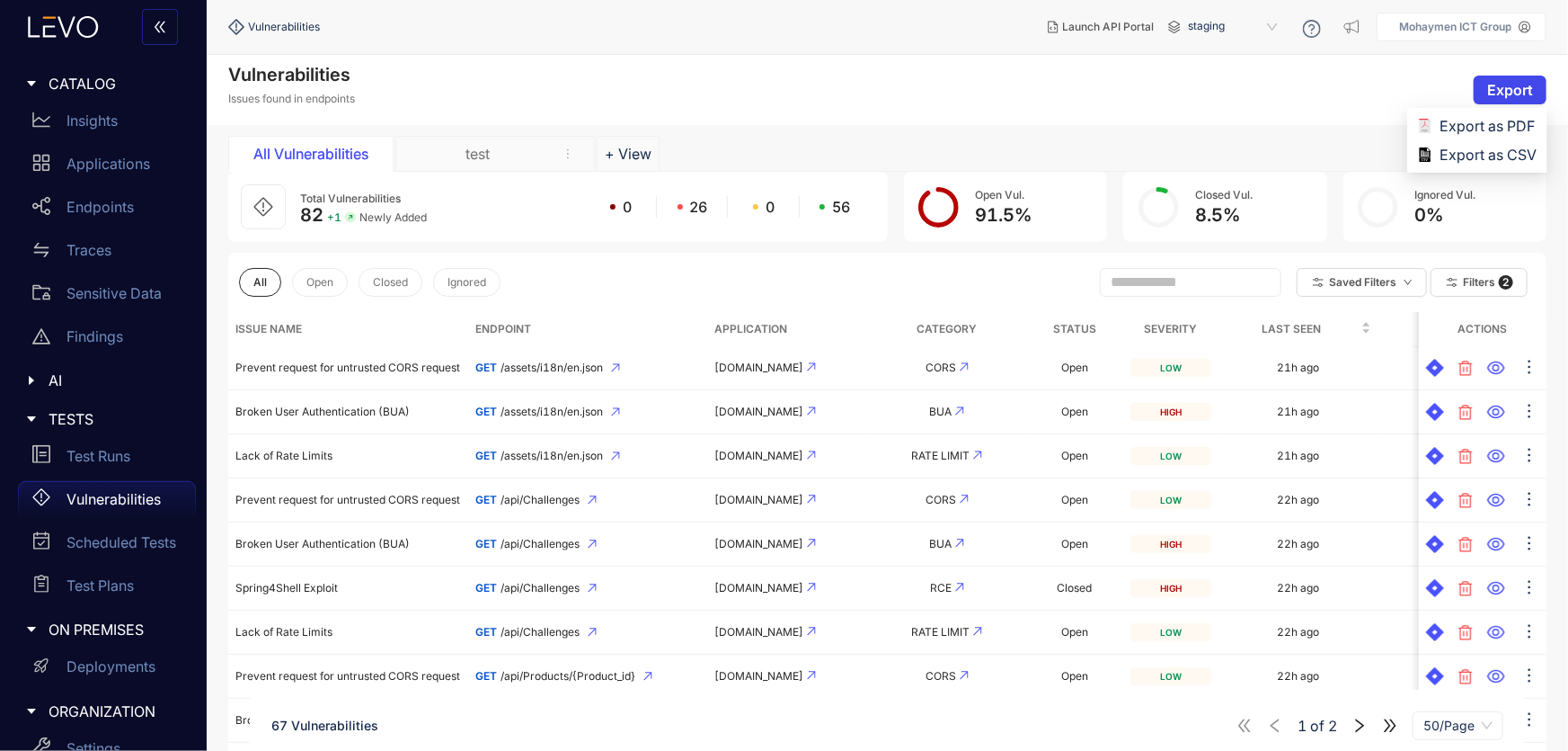
click at [1500, 86] on span "Export" at bounding box center [1511, 90] width 46 height 16
click at [1078, 135] on div "All Vulnerabilities test + View" at bounding box center [888, 153] width 1318 height 36
click at [1445, 289] on icon "button" at bounding box center [1452, 283] width 16 height 16
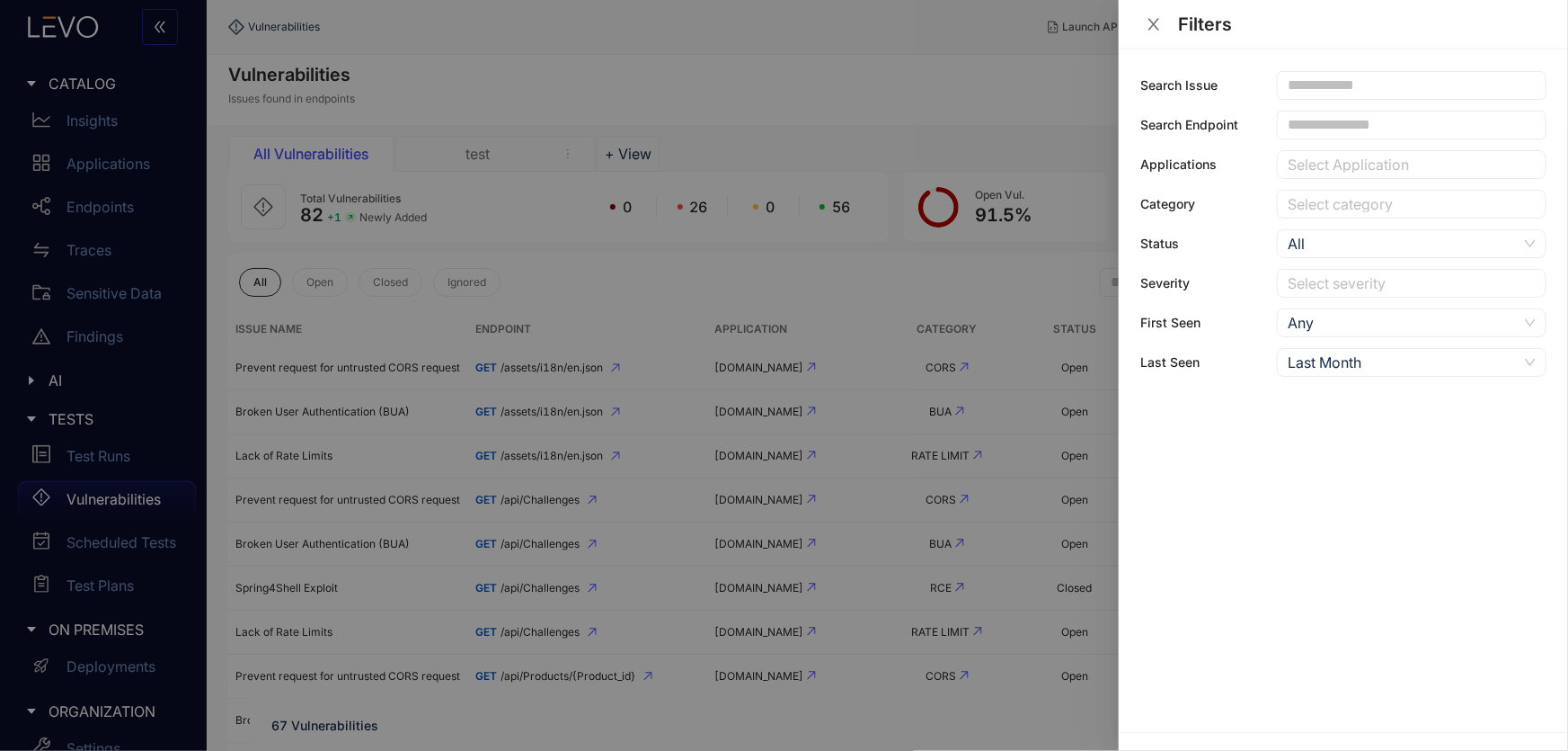
click at [1331, 170] on div at bounding box center [1402, 165] width 239 height 19
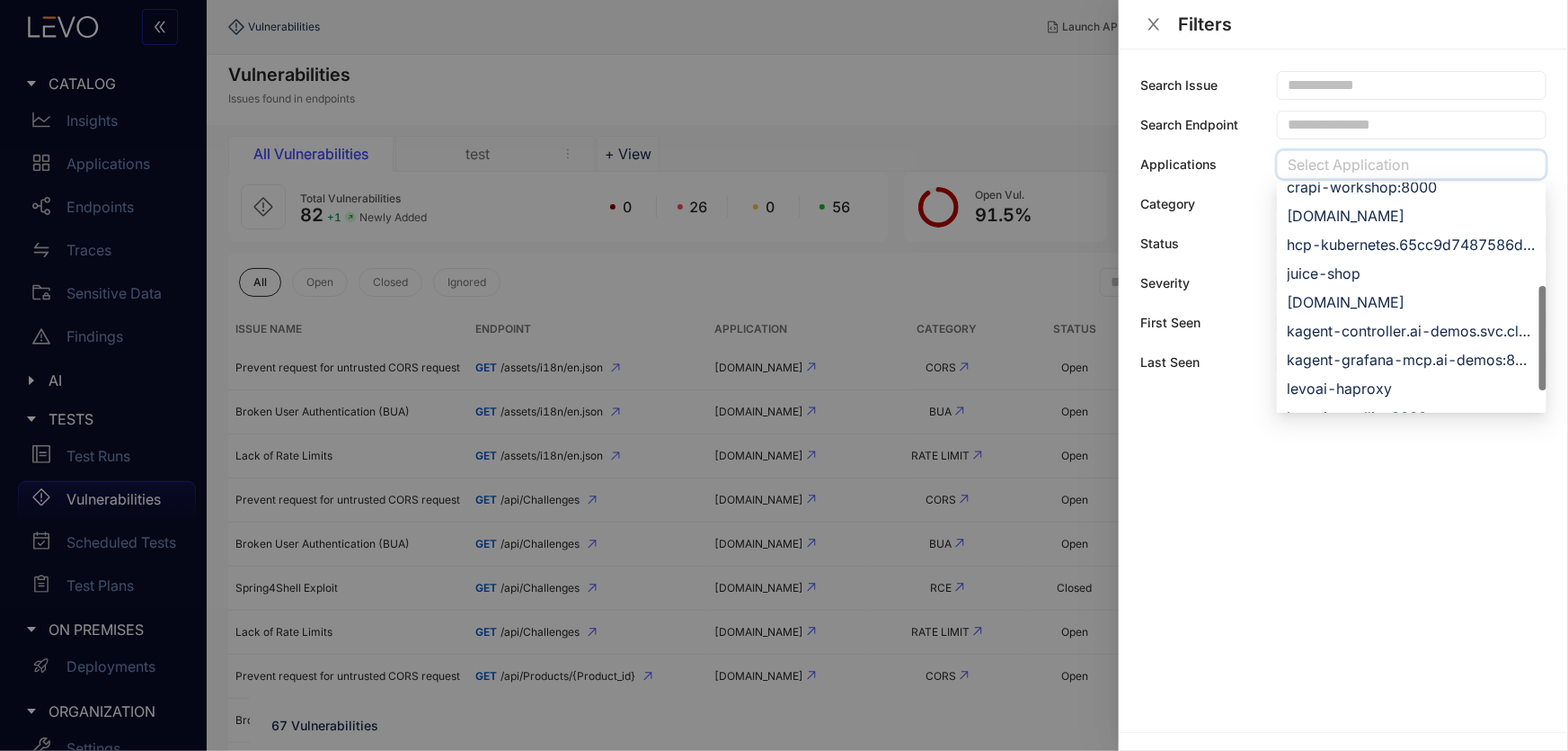
scroll to position [326, 0]
click at [1396, 305] on div "[DOMAIN_NAME]" at bounding box center [1412, 302] width 248 height 20
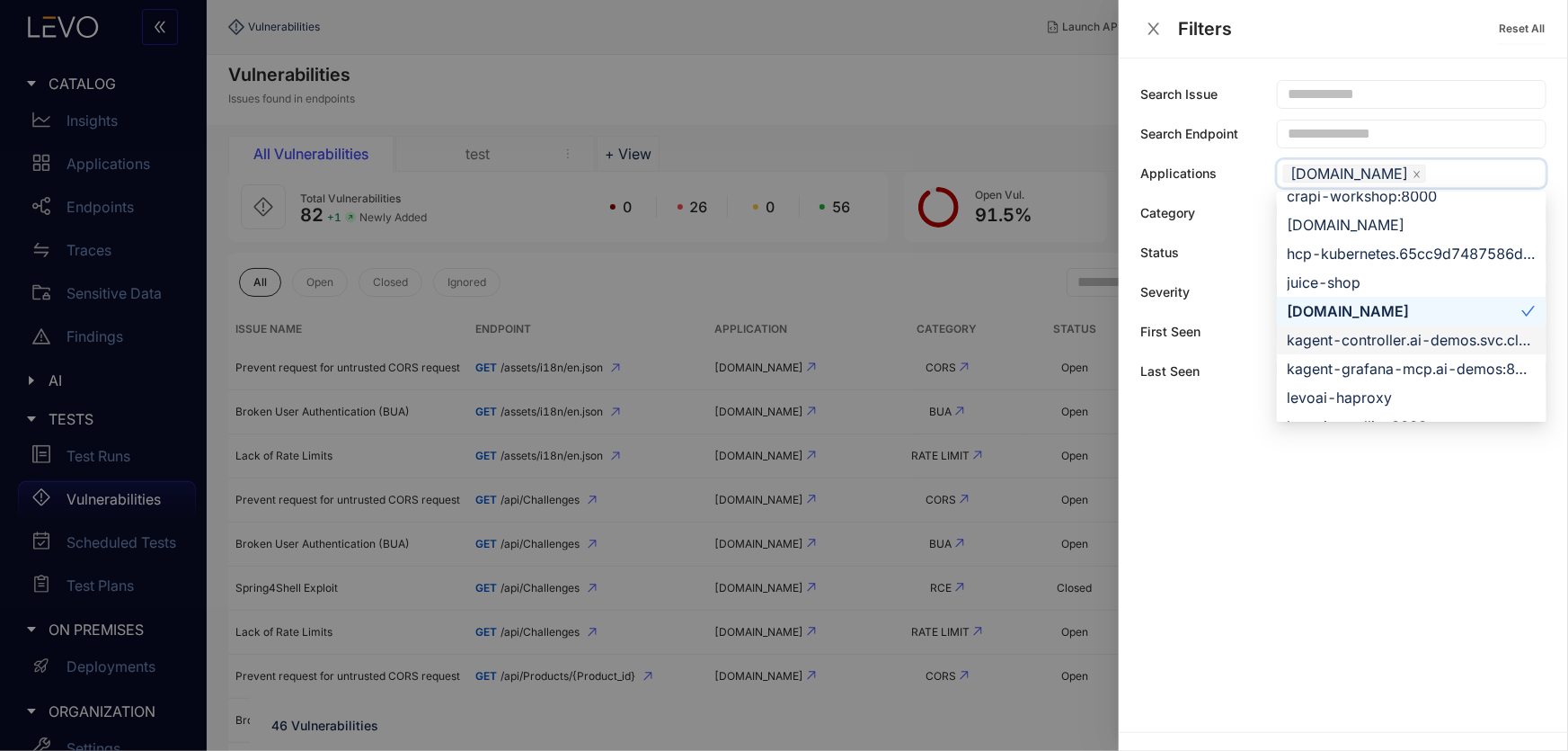
click at [1202, 605] on div "Search Issue Search Endpoint Applications juice-shop-spec-building.levoai.app 7…" at bounding box center [1344, 395] width 450 height 674
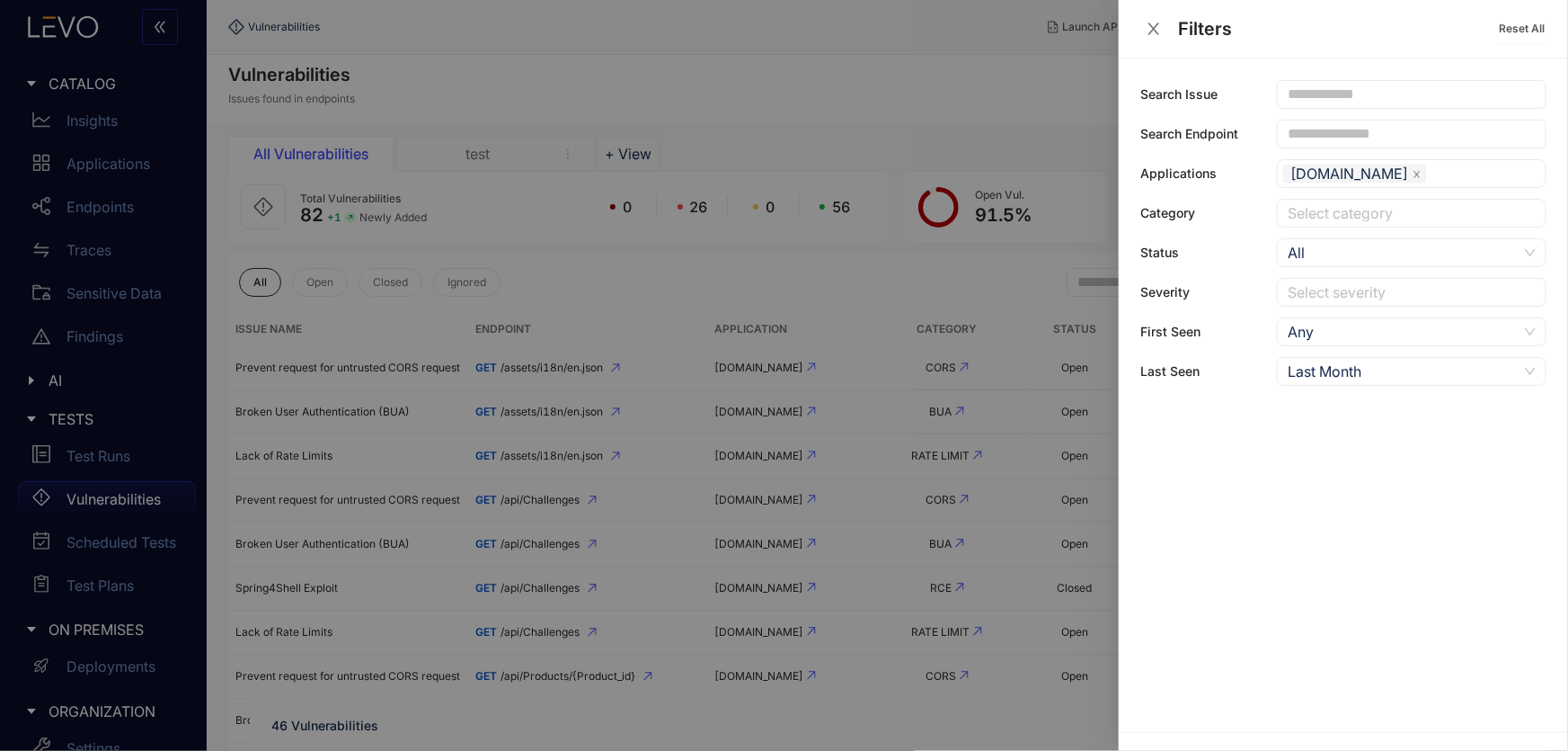
click at [1154, 24] on icon "close" at bounding box center [1154, 29] width 16 height 16
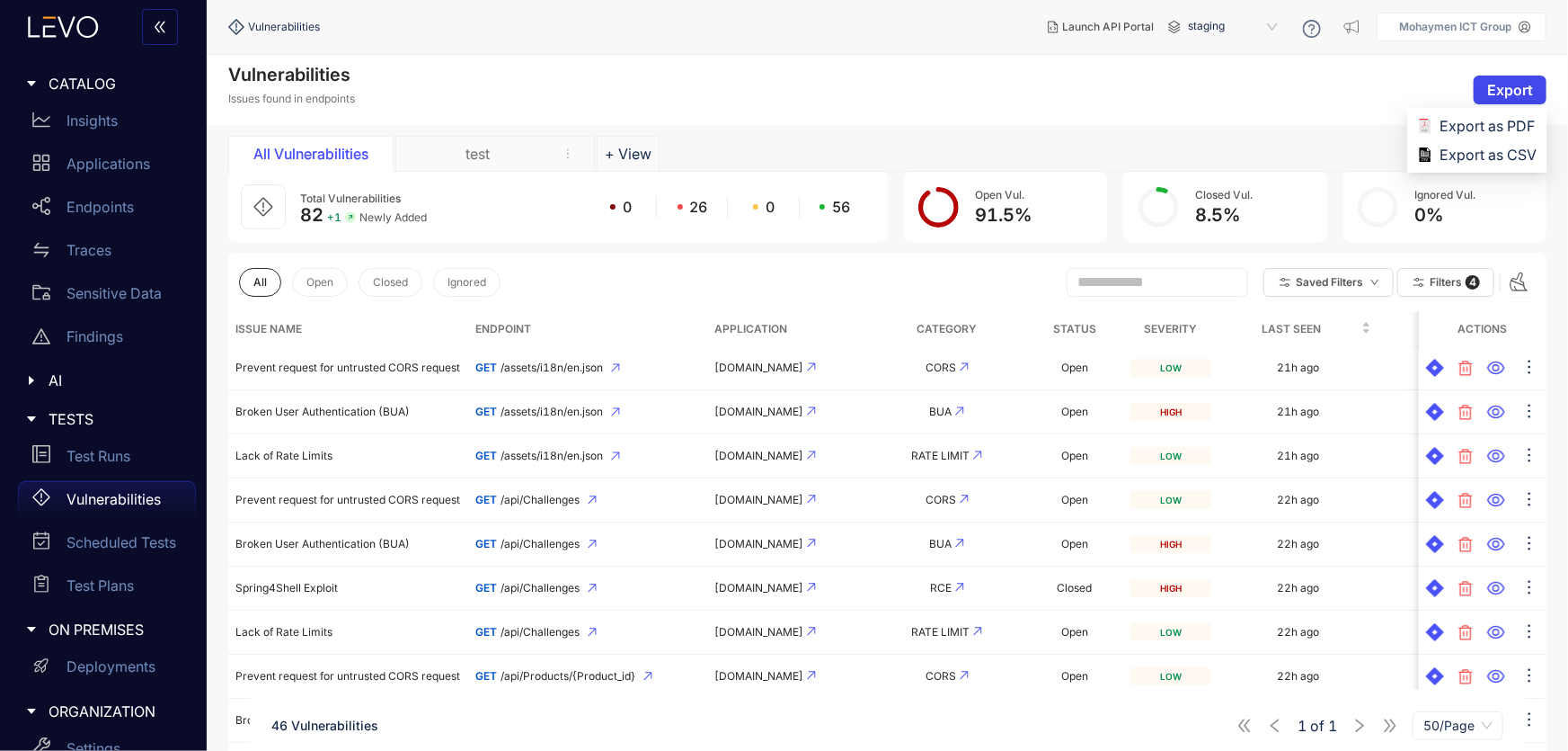
click at [1488, 87] on span "Export" at bounding box center [1511, 90] width 46 height 16
click at [1478, 153] on span "Export as CSV" at bounding box center [1489, 154] width 97 height 20
click at [1163, 333] on th "Severity" at bounding box center [1171, 329] width 96 height 34
click at [1186, 321] on th "Severity" at bounding box center [1171, 329] width 96 height 34
click at [1161, 331] on th "Severity" at bounding box center [1171, 329] width 96 height 34
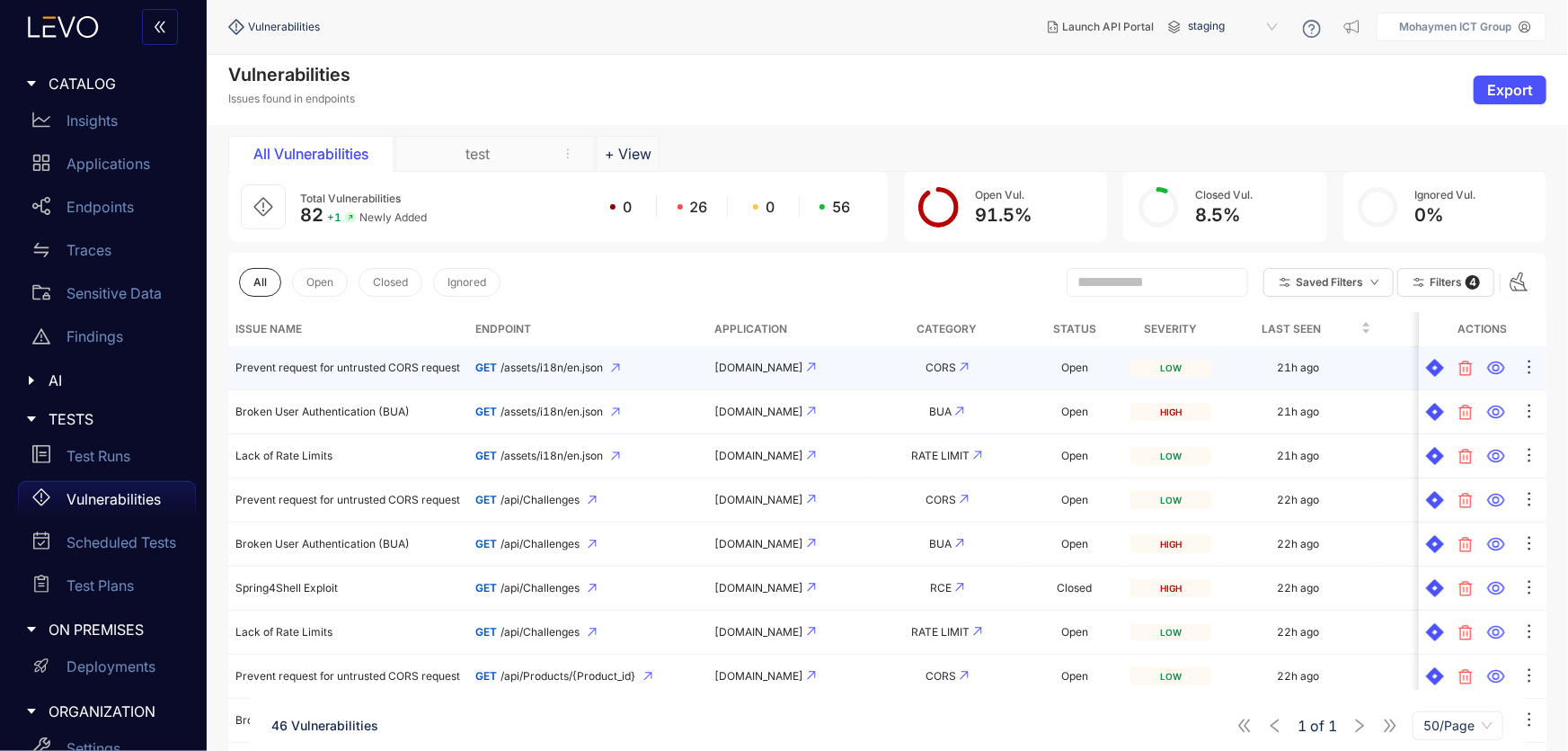
click at [617, 365] on icon at bounding box center [615, 367] width 9 height 9
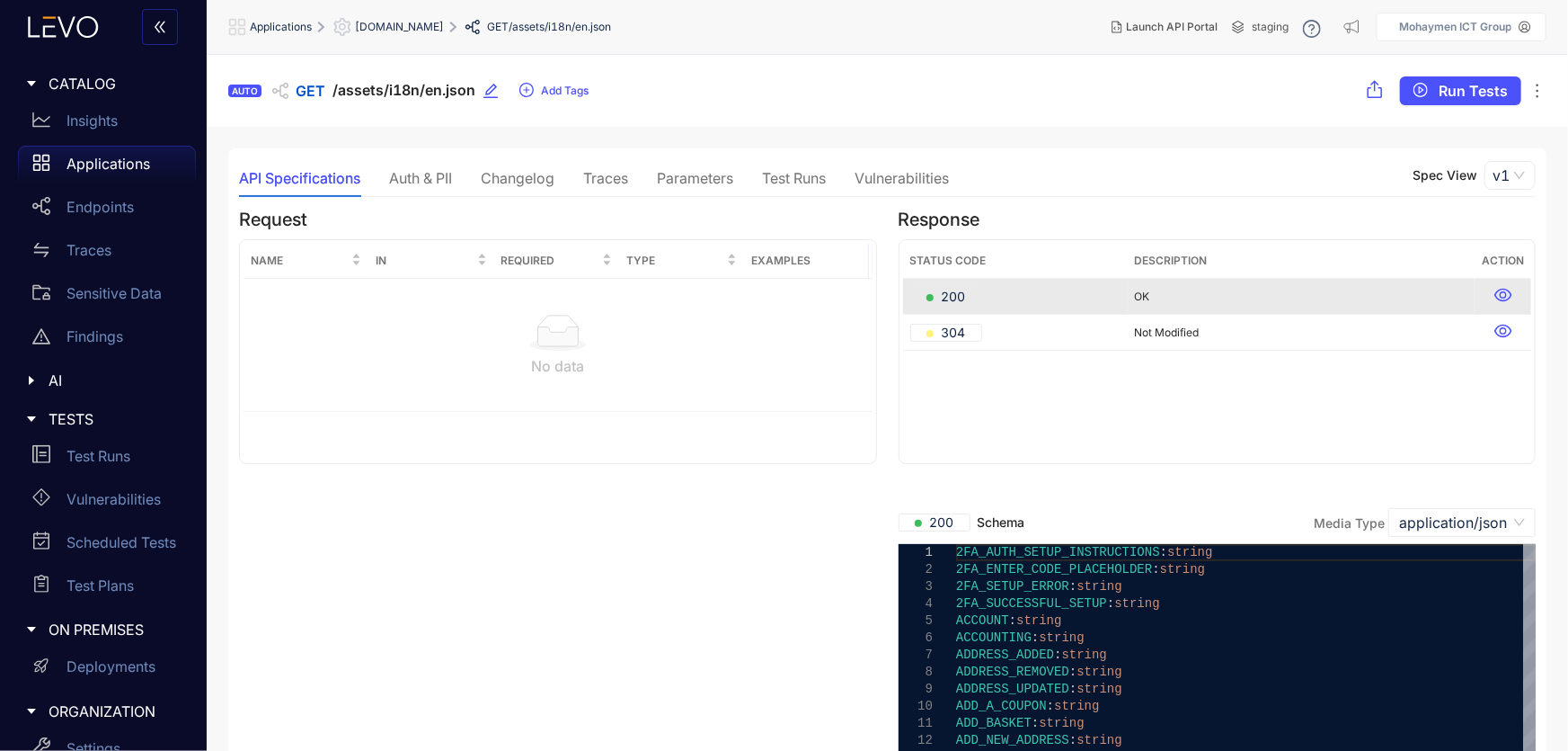
click at [421, 179] on div "Auth & PII" at bounding box center [421, 177] width 63 height 16
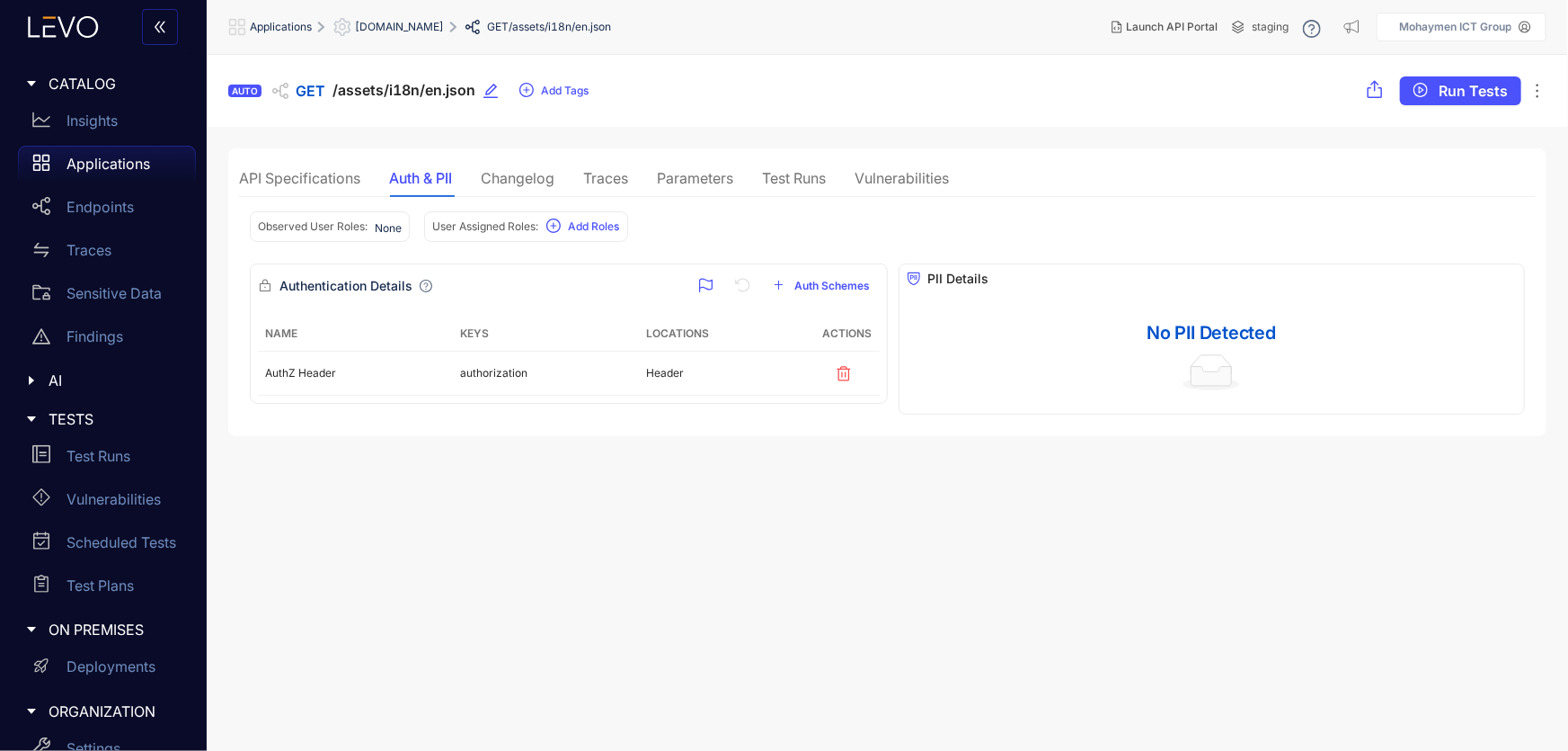
click at [513, 174] on div "Changelog" at bounding box center [517, 177] width 73 height 16
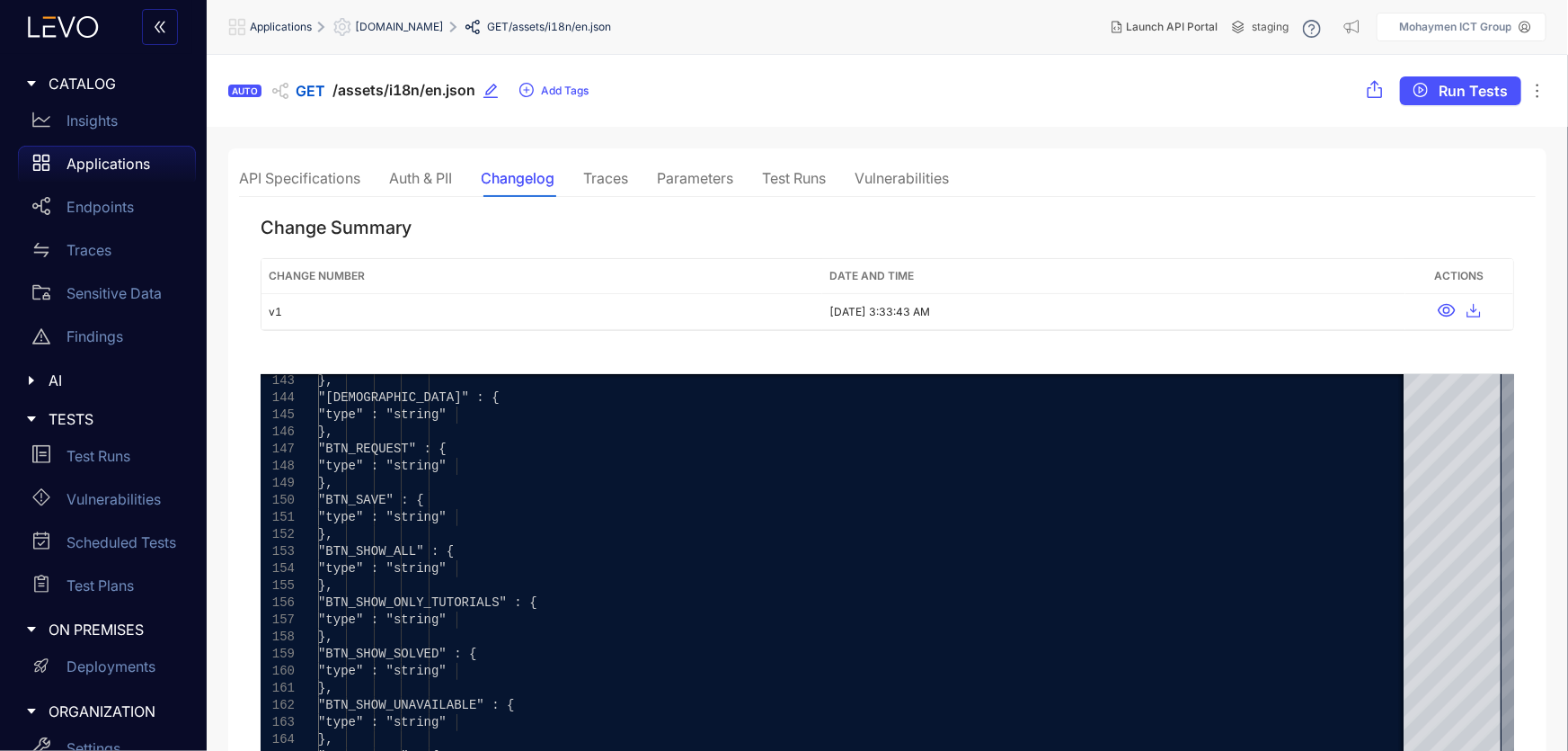
click at [593, 173] on div "Traces" at bounding box center [605, 177] width 45 height 16
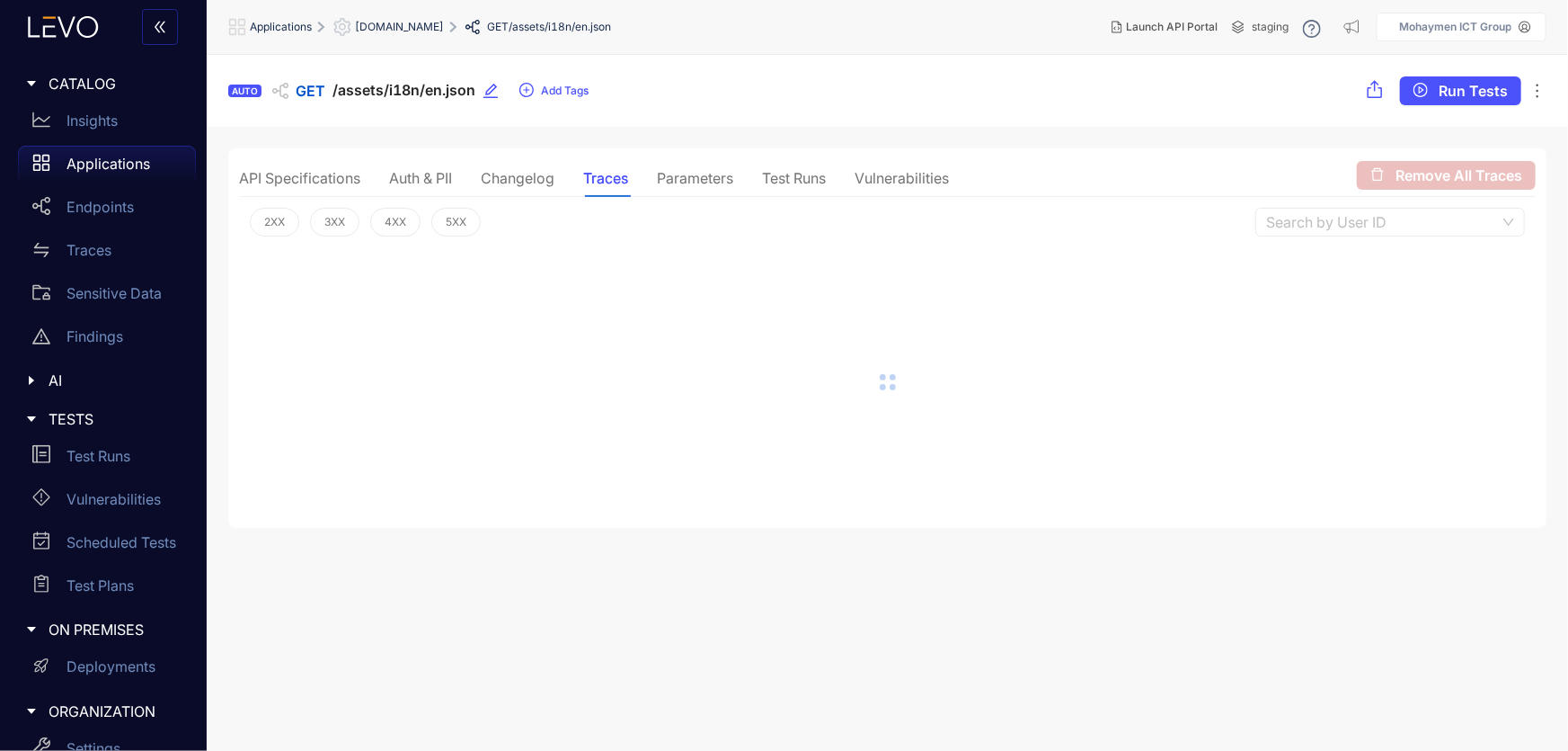
click at [314, 178] on div "API Specifications" at bounding box center [299, 177] width 121 height 16
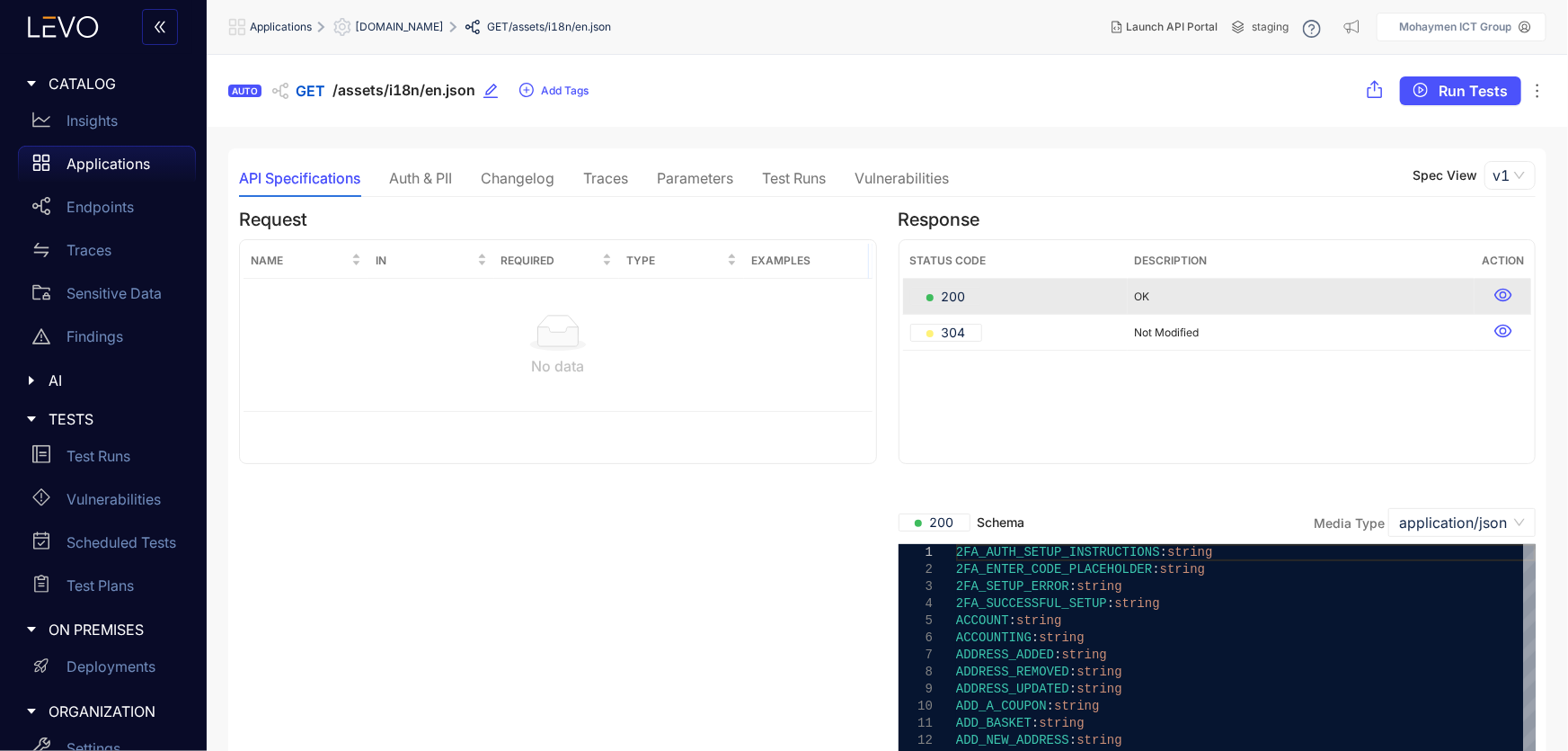
click at [813, 184] on div "Test Runs" at bounding box center [794, 177] width 64 height 16
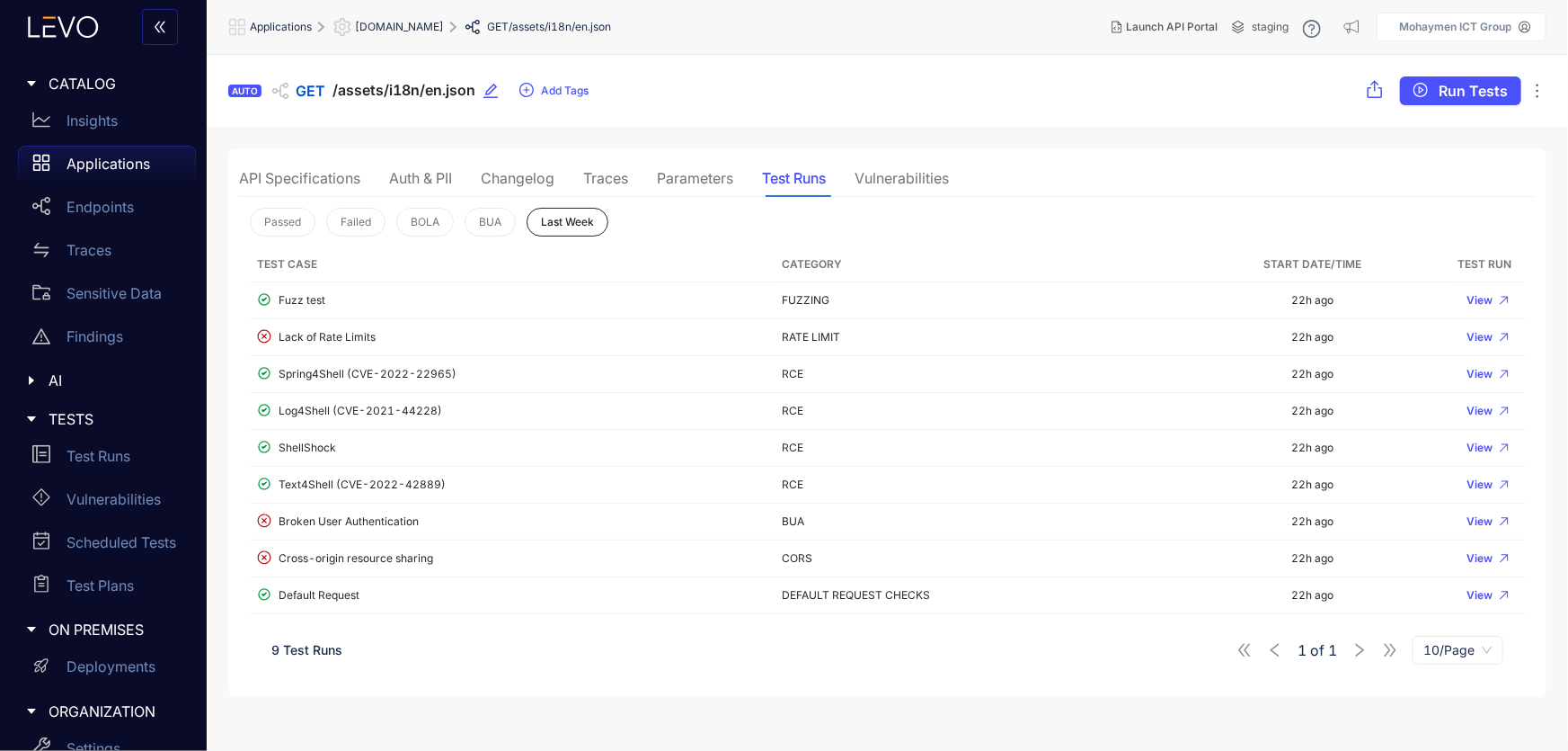
click at [910, 173] on div "Vulnerabilities" at bounding box center [901, 177] width 94 height 16
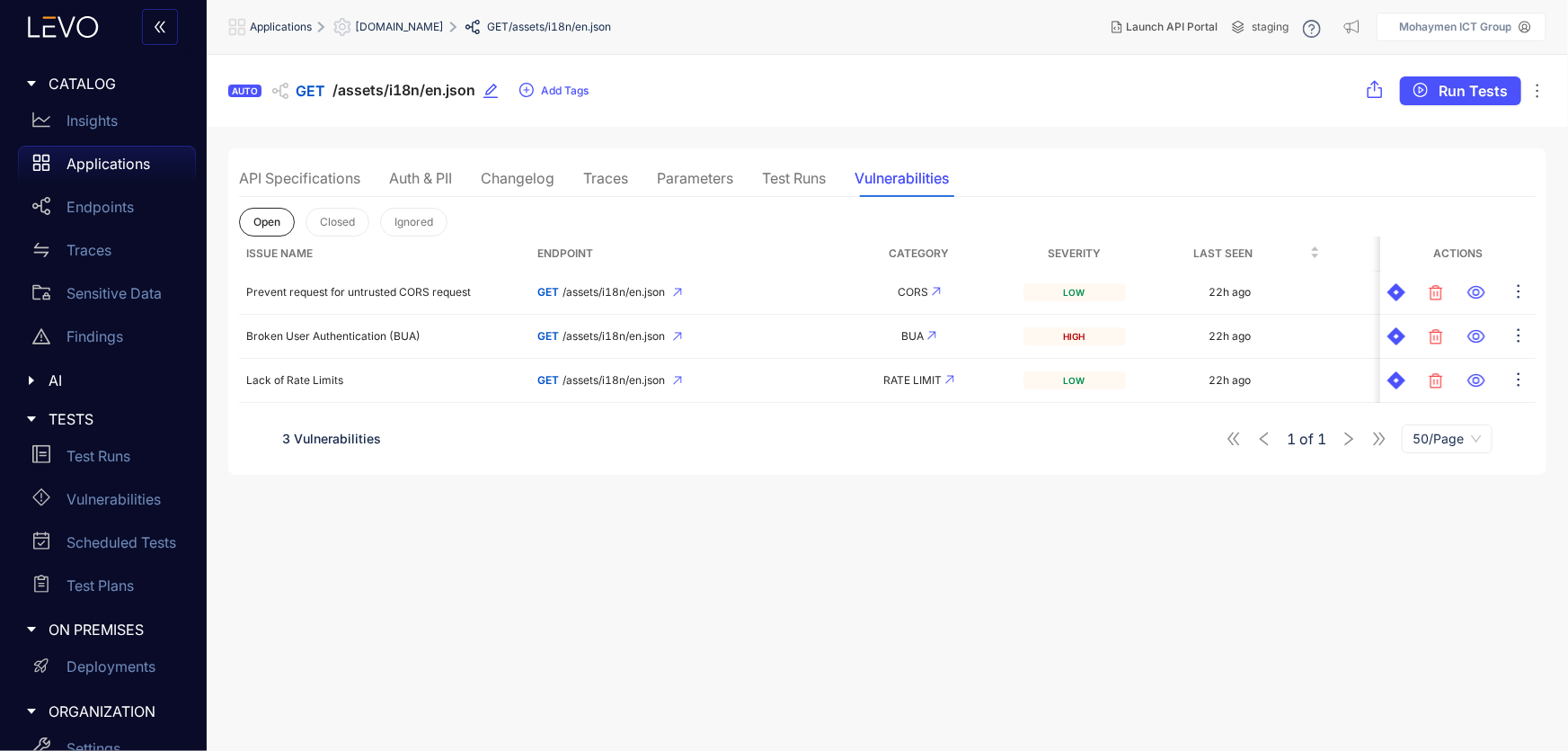
click at [292, 171] on div "API Specifications" at bounding box center [299, 177] width 121 height 16
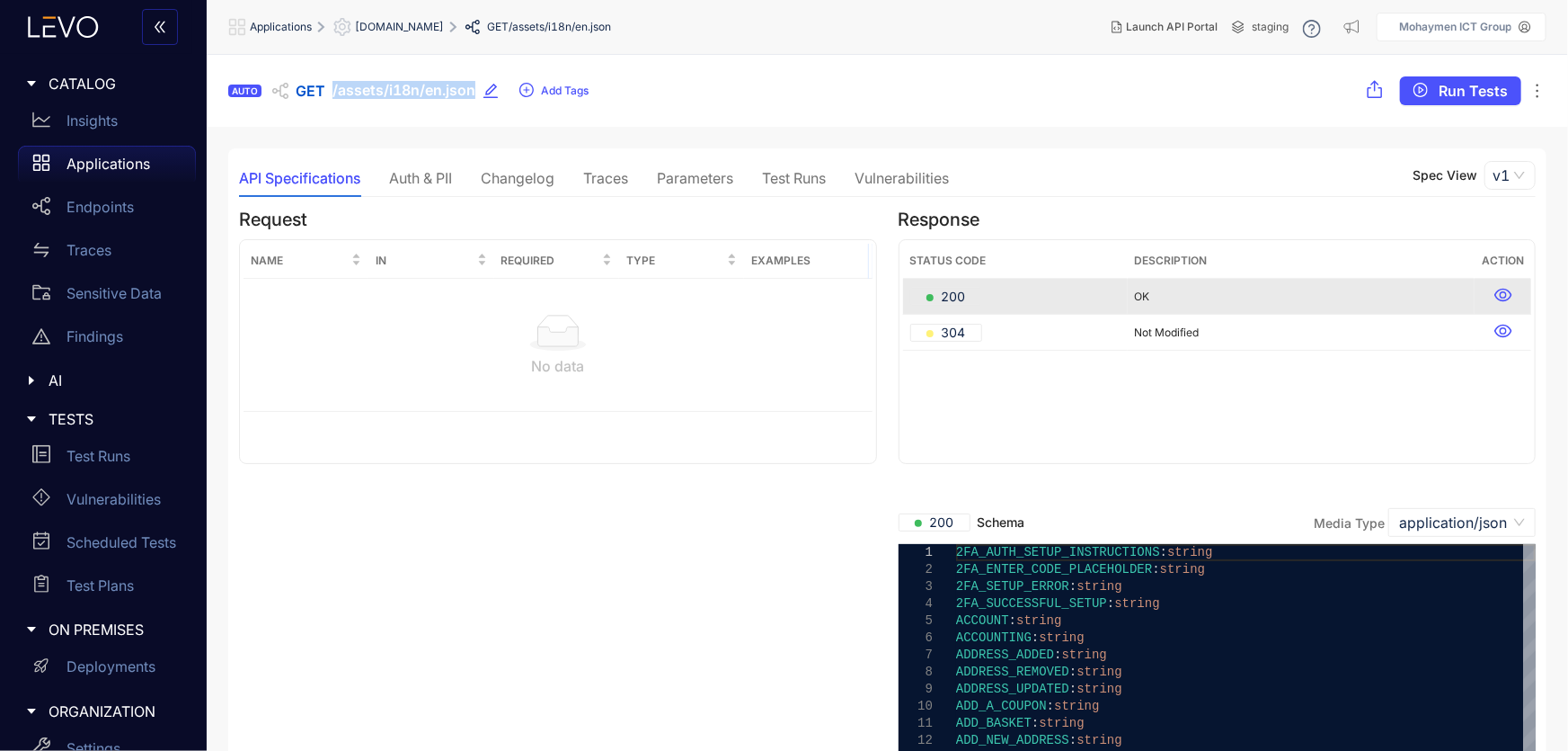
drag, startPoint x: 472, startPoint y: 88, endPoint x: 322, endPoint y: 100, distance: 150.5
click at [322, 100] on div "AUTO GET /assets/i18n/en.json Add Tags" at bounding box center [409, 91] width 361 height 29
copy div "/assets/i18n/en.json"
